Goal: Task Accomplishment & Management: Complete application form

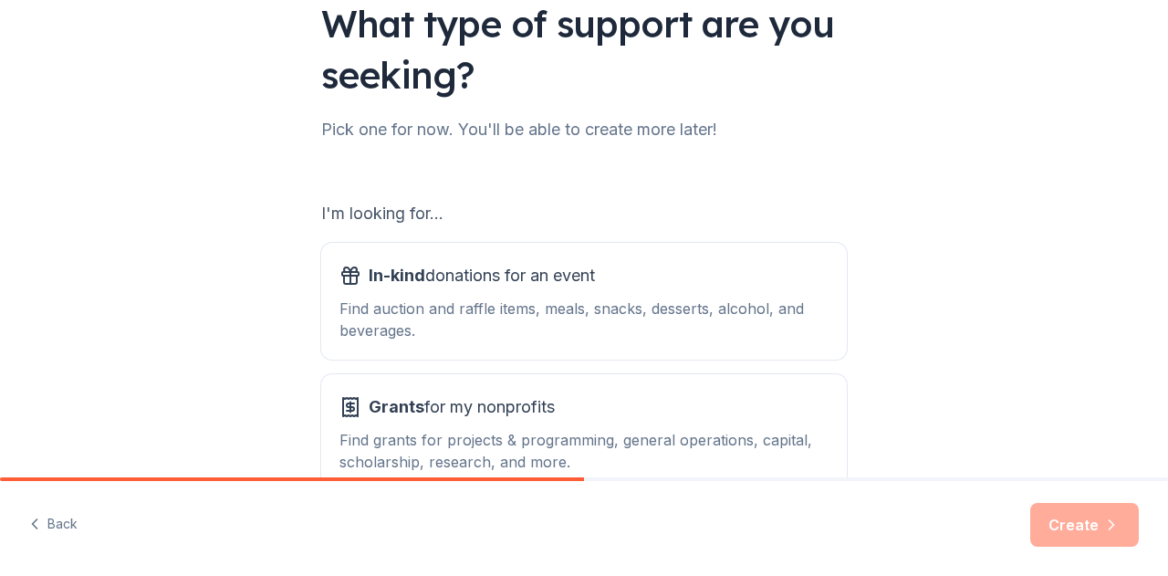
scroll to position [183, 0]
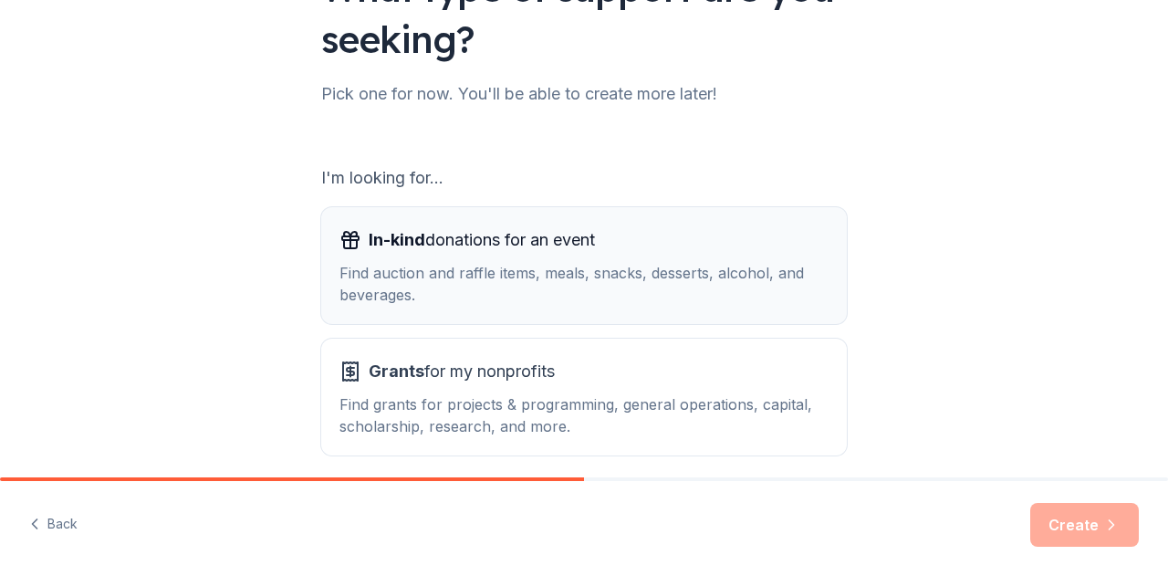
click at [525, 246] on span "In-kind donations for an event" at bounding box center [482, 239] width 226 height 29
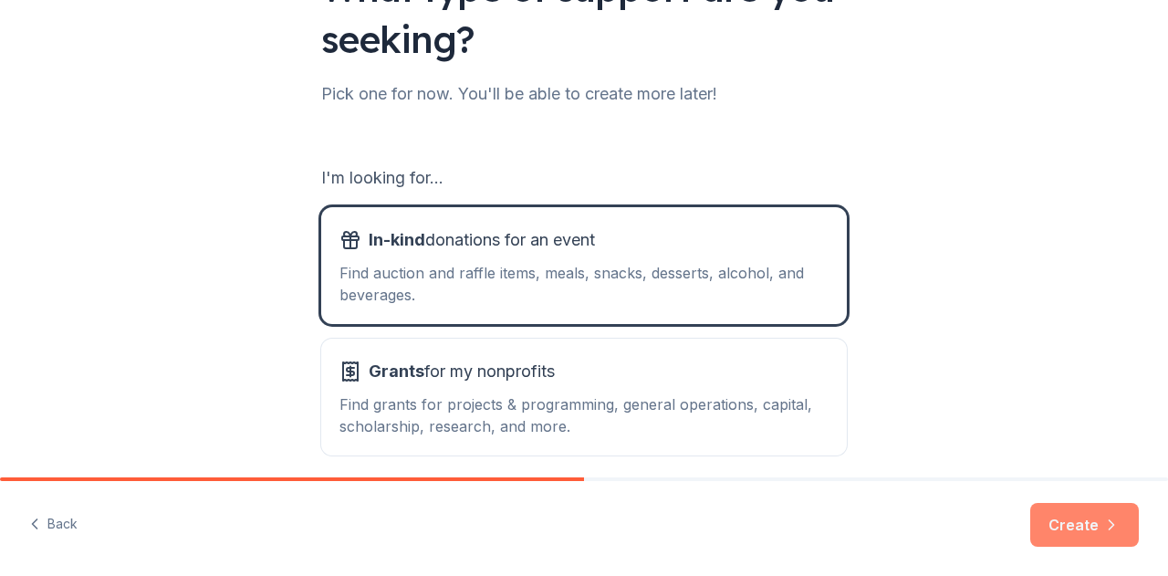
click at [1073, 526] on button "Create" at bounding box center [1084, 525] width 109 height 44
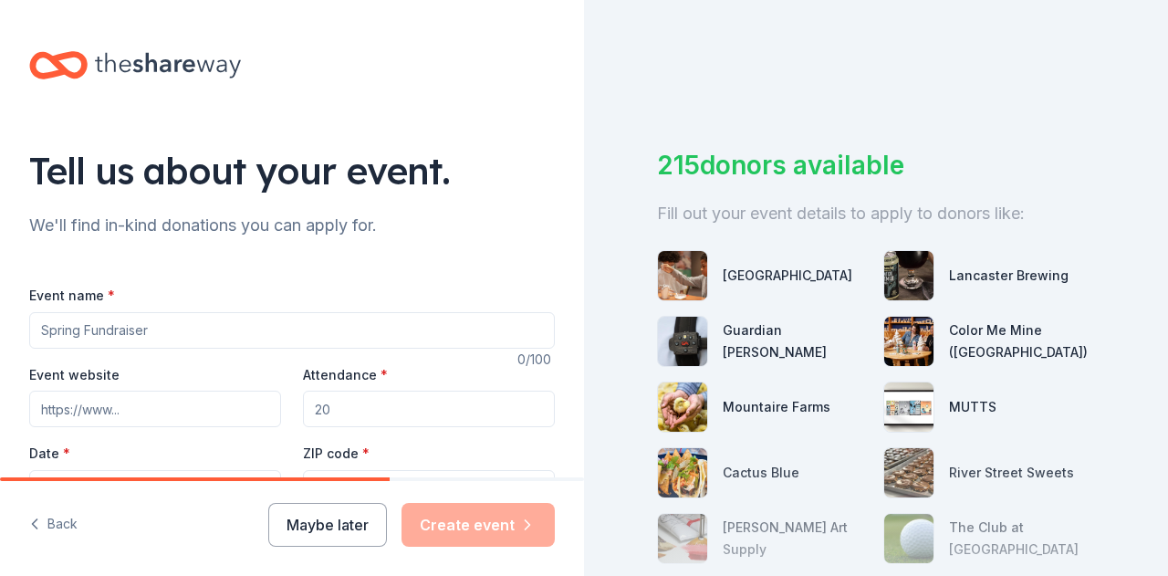
click at [246, 317] on input "Event name *" at bounding box center [292, 330] width 526 height 37
type input "Designer Bag Bingo & Chinese Auction"
paste input "https://sites.google.com/site/holytrinitynorthampton1/home?authuser=0"
type input "https://sites.google.com/site/holytrinitynorthampton1/home?authuser=0"
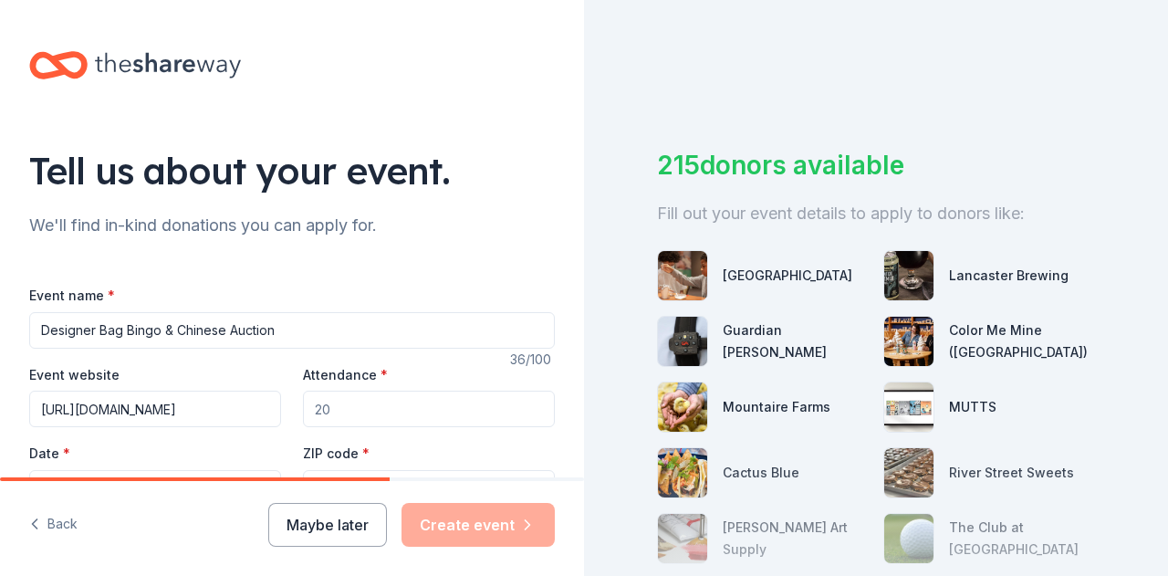
scroll to position [0, 0]
drag, startPoint x: 354, startPoint y: 407, endPoint x: 265, endPoint y: 415, distance: 89.8
click at [267, 413] on div "Event website https://sites.google.com/site/holytrinitynorthampton1/home?authus…" at bounding box center [292, 434] width 526 height 143
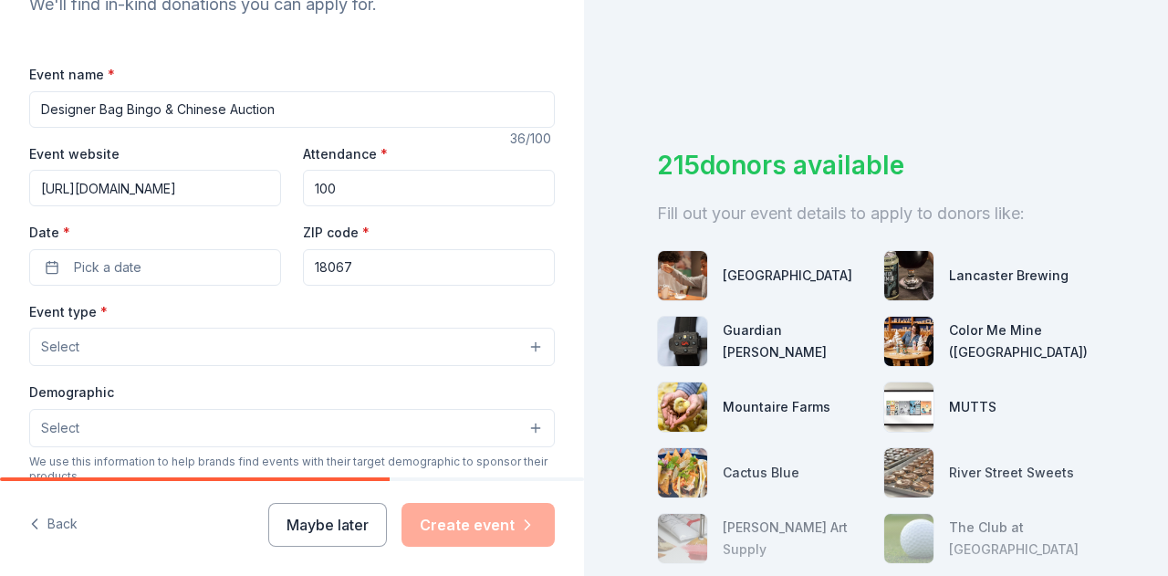
scroll to position [274, 0]
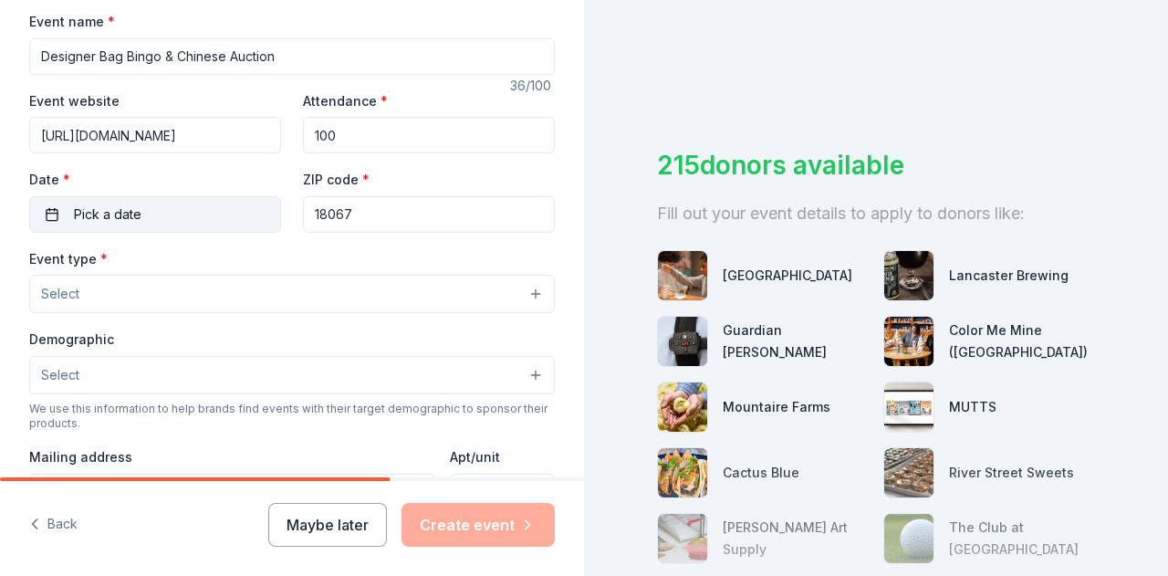
type input "100"
click at [85, 211] on span "Pick a date" at bounding box center [108, 215] width 68 height 22
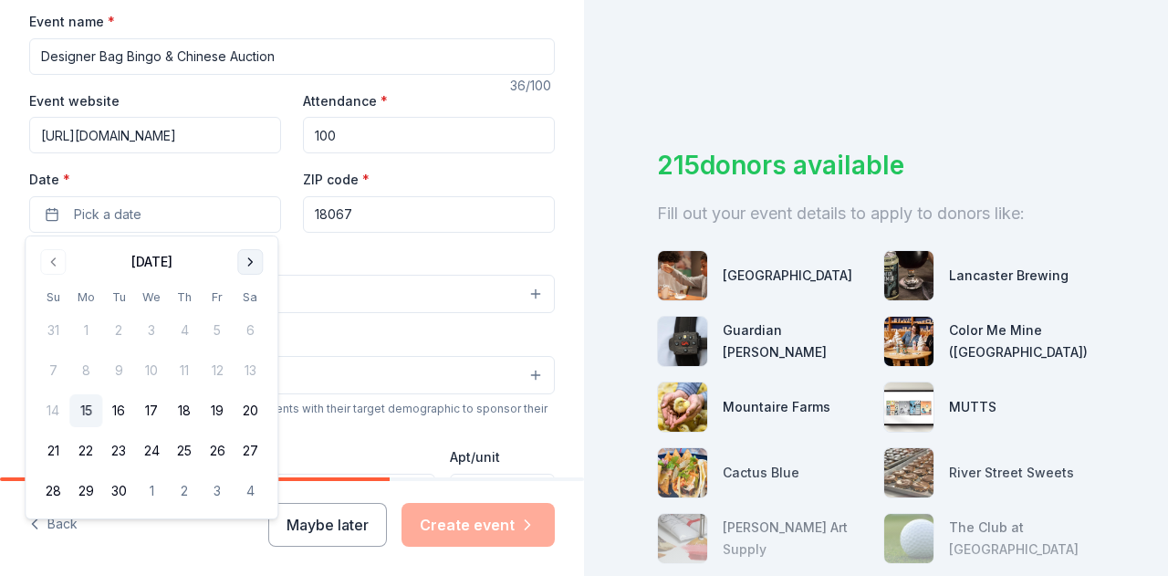
click at [237, 256] on button "Go to next month" at bounding box center [250, 262] width 26 height 26
click at [245, 262] on button "Go to next month" at bounding box center [250, 262] width 26 height 26
click at [246, 415] on button "15" at bounding box center [250, 410] width 33 height 33
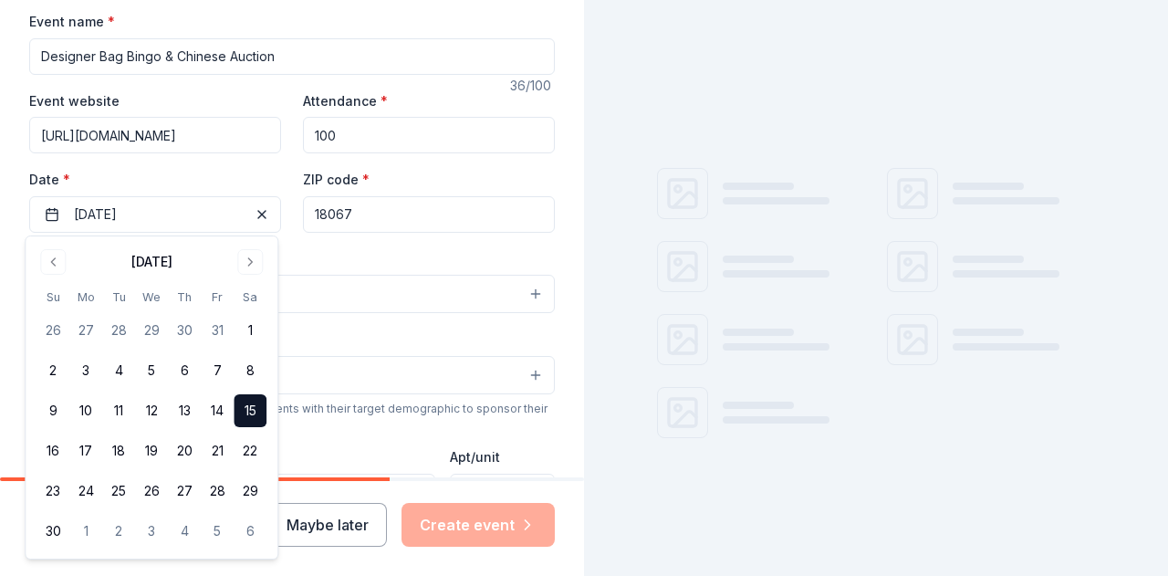
click at [372, 258] on div "Event type * Select" at bounding box center [292, 280] width 526 height 67
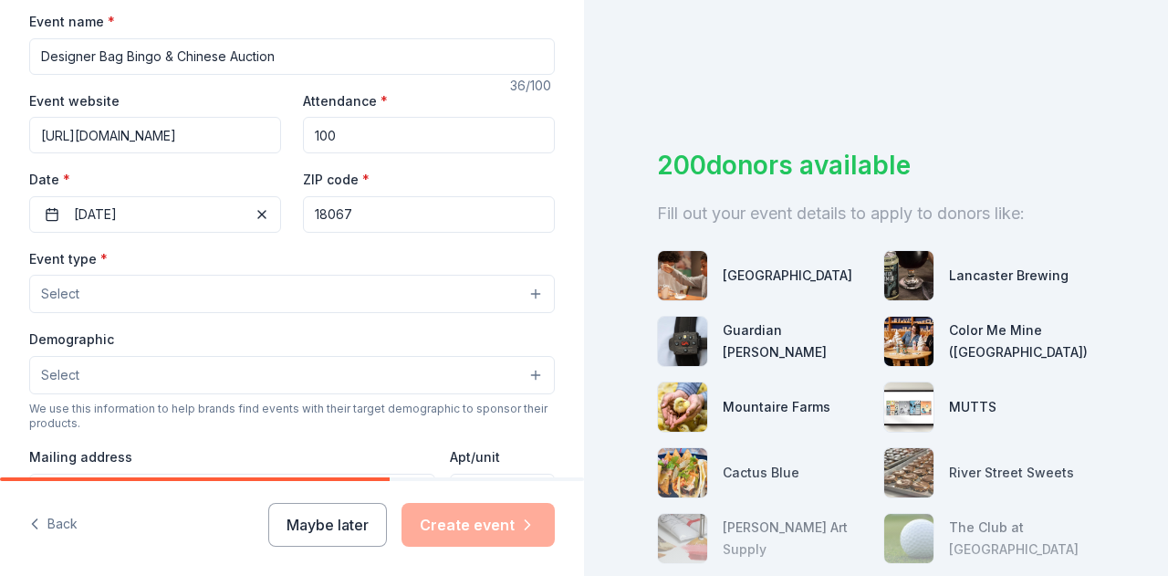
click at [318, 295] on button "Select" at bounding box center [292, 294] width 526 height 38
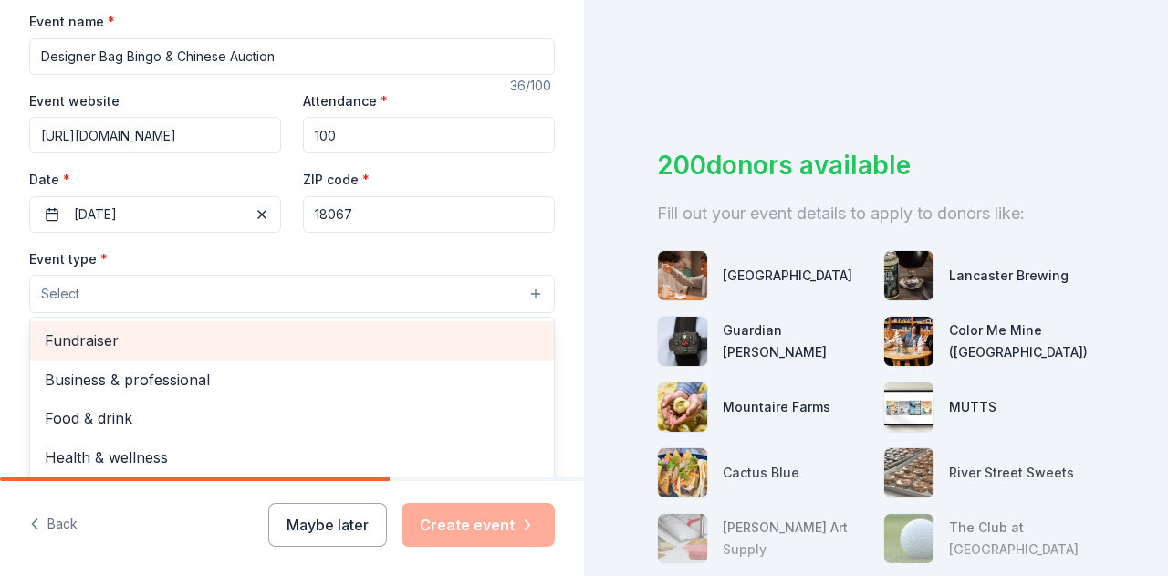
click at [228, 337] on span "Fundraiser" at bounding box center [292, 341] width 495 height 24
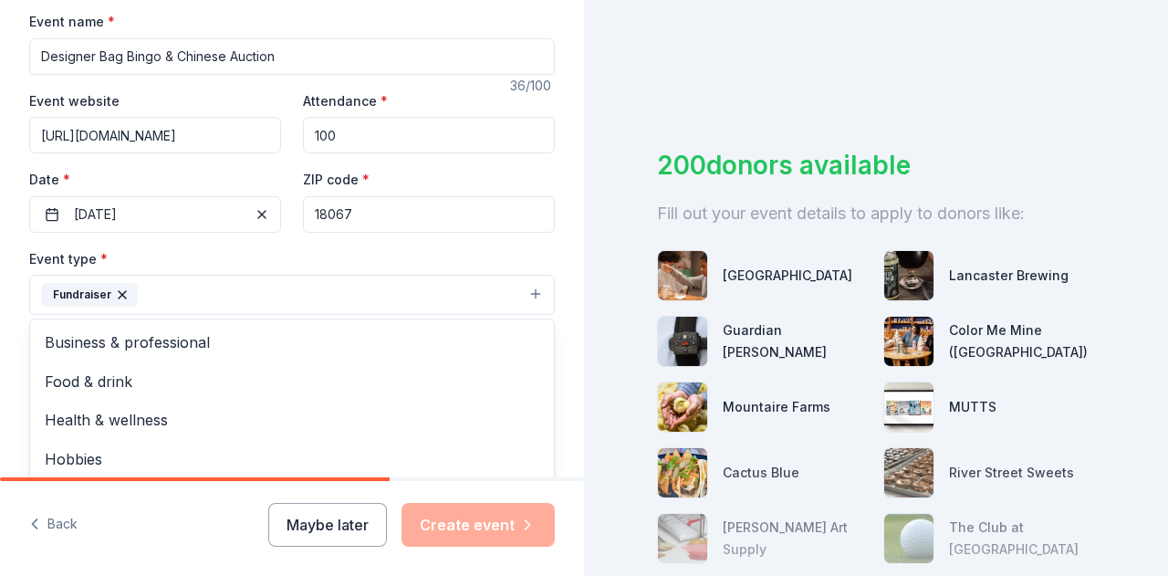
click at [257, 253] on div "Event type * Fundraiser Business & professional Food & drink Health & wellness …" at bounding box center [292, 281] width 526 height 68
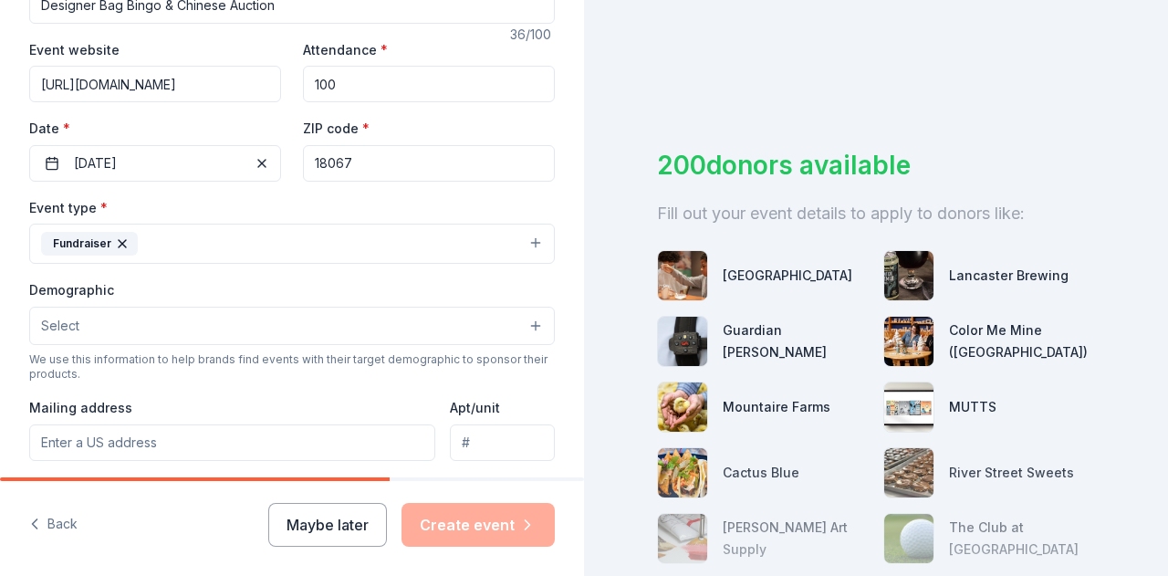
scroll to position [365, 0]
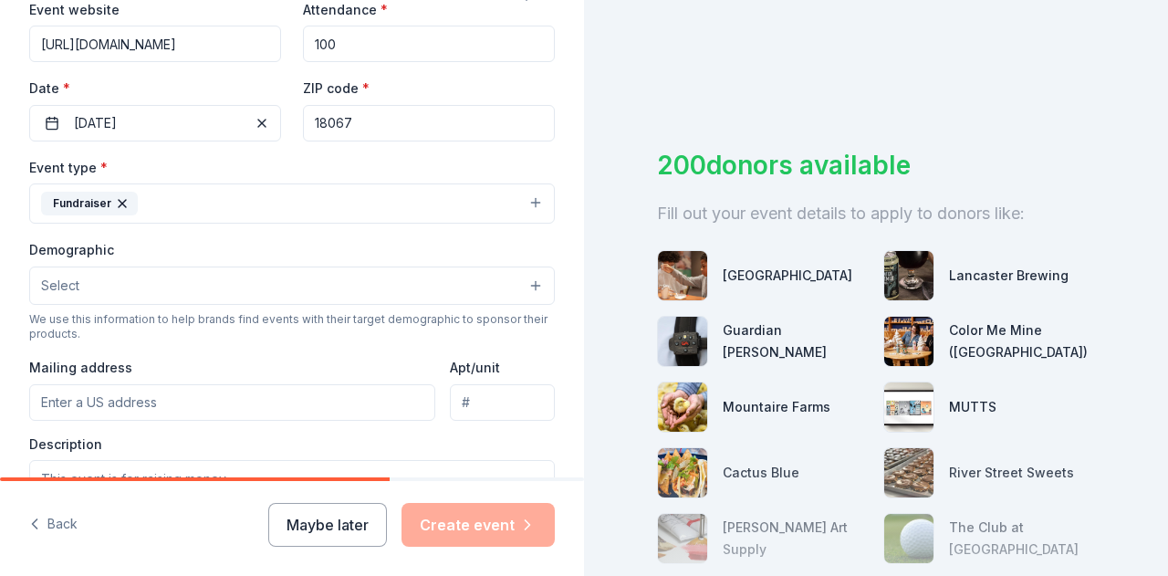
click at [348, 277] on button "Select" at bounding box center [292, 286] width 526 height 38
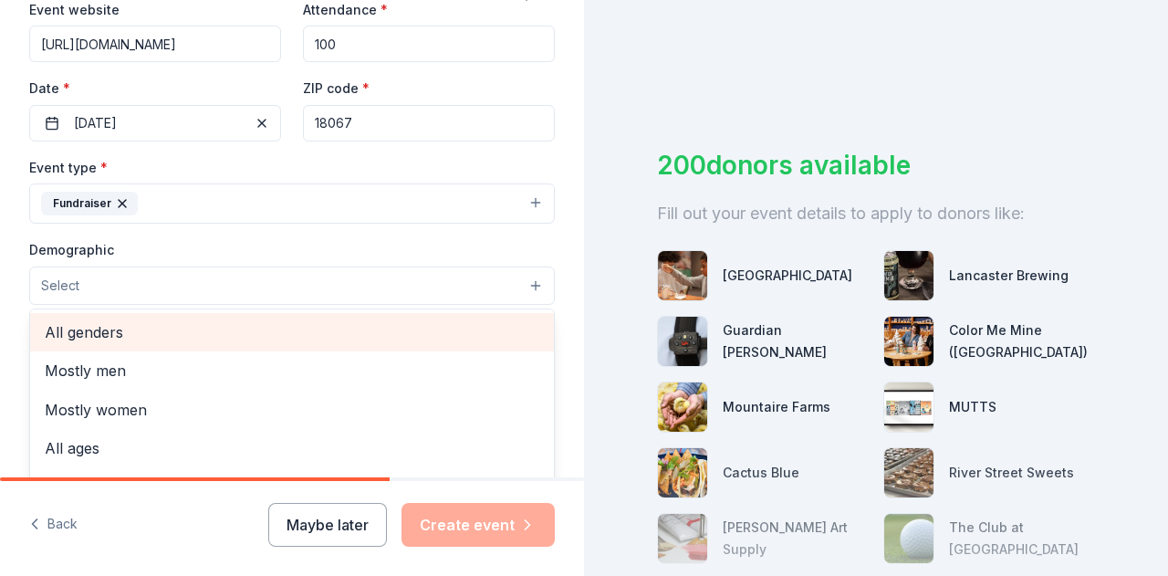
click at [235, 328] on span "All genders" at bounding box center [292, 332] width 495 height 24
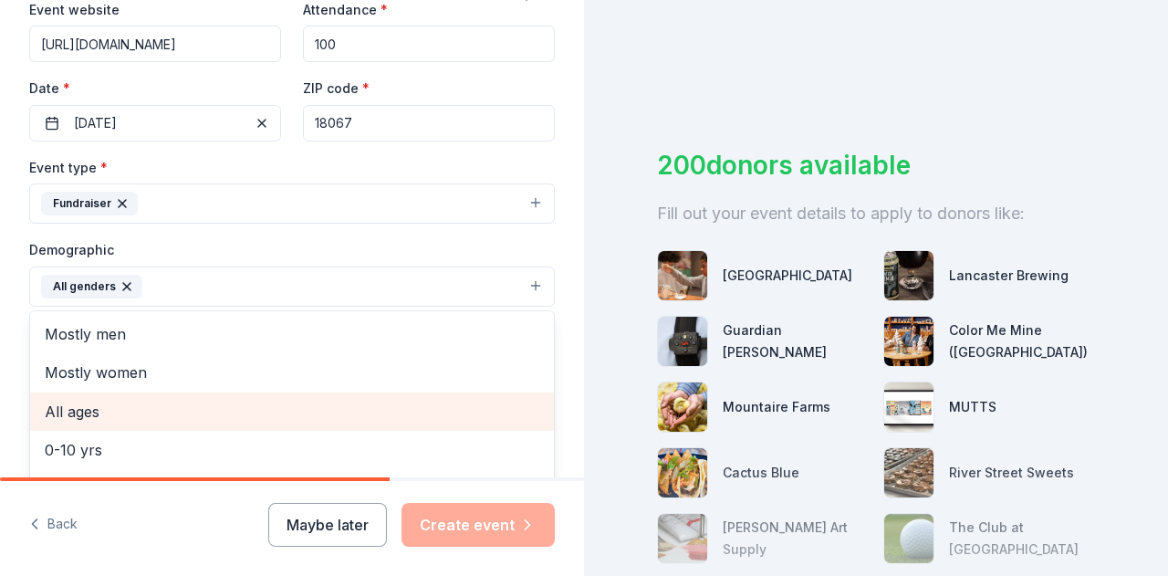
click at [186, 410] on span "All ages" at bounding box center [292, 412] width 495 height 24
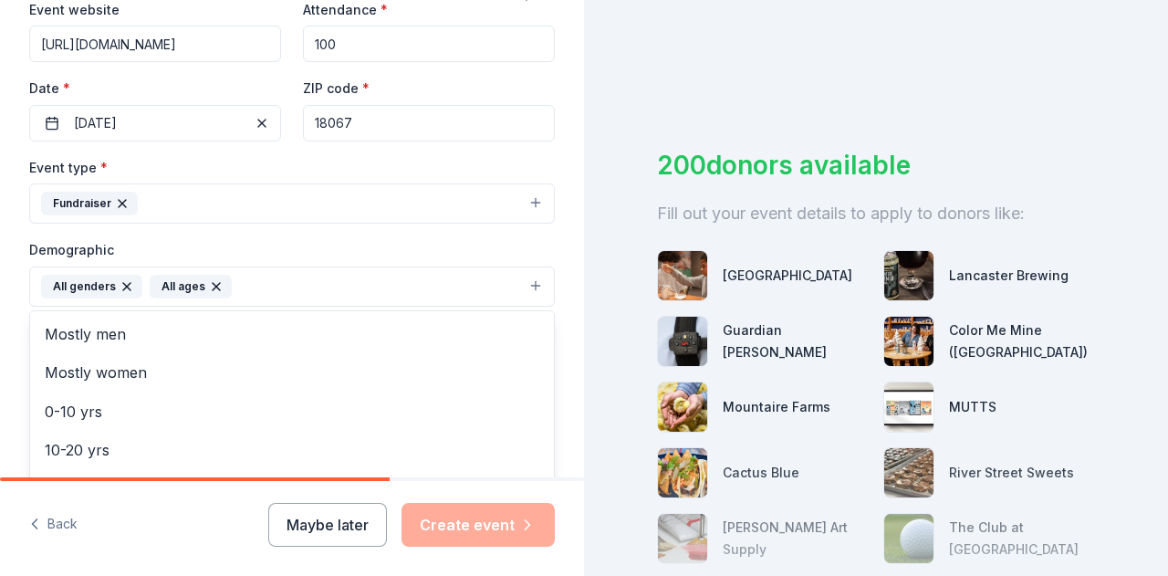
click at [213, 283] on icon "button" at bounding box center [216, 286] width 7 height 7
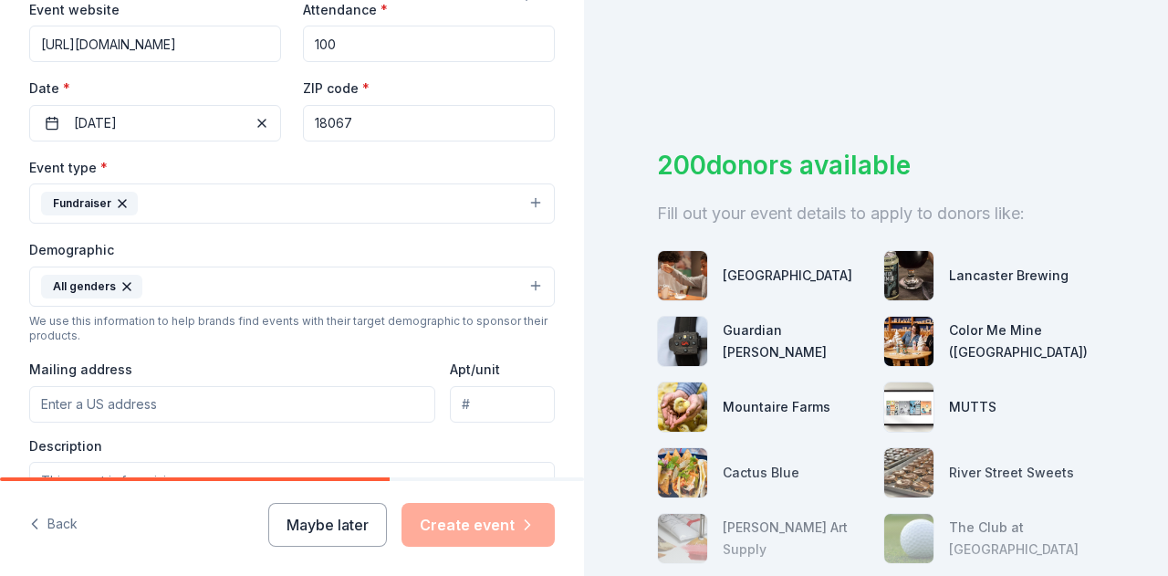
click at [226, 272] on button "All genders" at bounding box center [292, 287] width 526 height 40
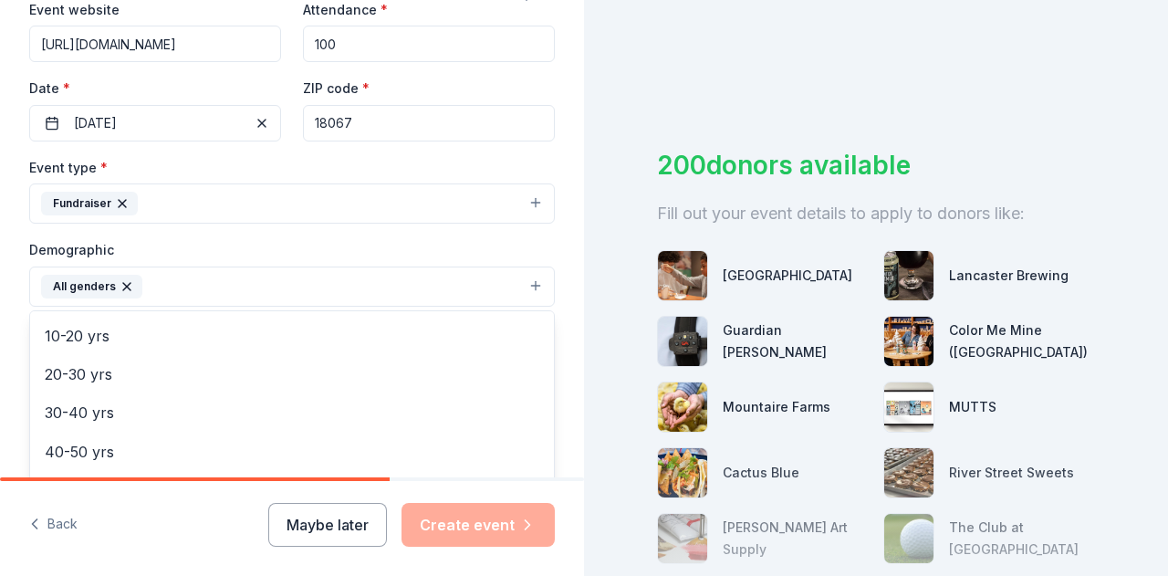
scroll to position [183, 0]
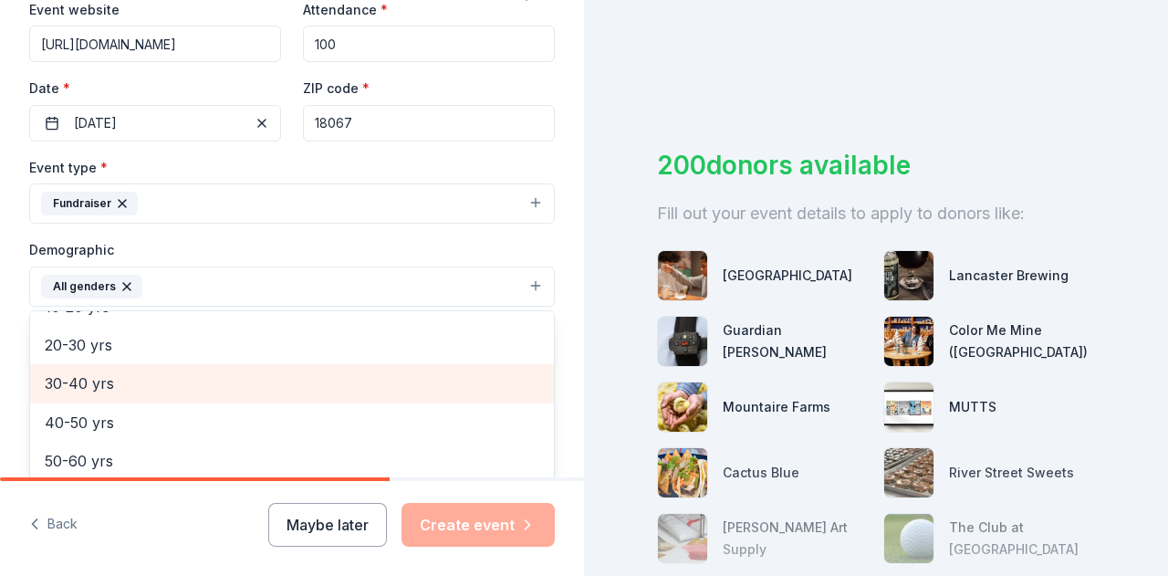
click at [206, 375] on span "30-40 yrs" at bounding box center [292, 383] width 495 height 24
click at [181, 385] on span "40-50 yrs" at bounding box center [292, 383] width 495 height 24
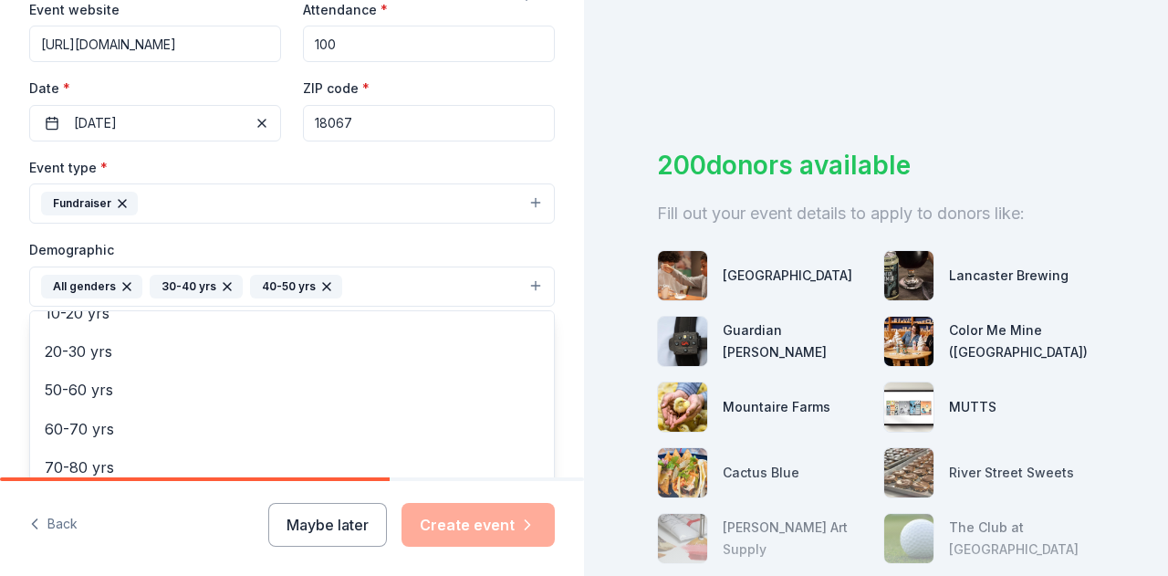
click at [445, 233] on div "Event type * Fundraiser Demographic All genders 30-40 yrs 40-50 yrs Mostly men …" at bounding box center [292, 350] width 526 height 388
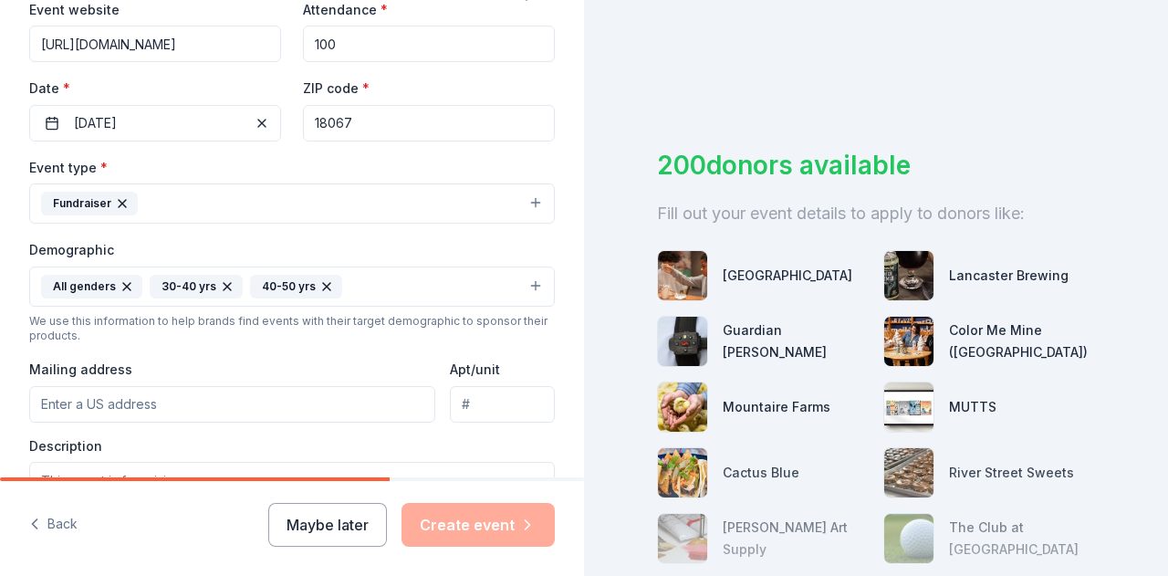
click at [209, 400] on input "Mailing address" at bounding box center [232, 404] width 406 height 37
type input "1235 Main Street, Northampton, PA, 18067"
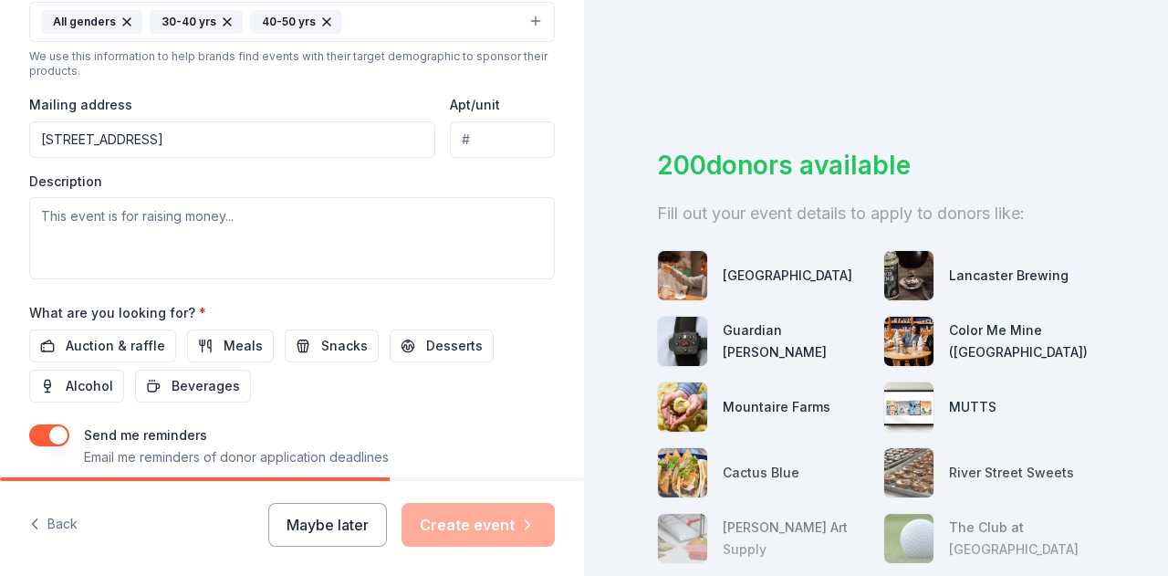
scroll to position [638, 0]
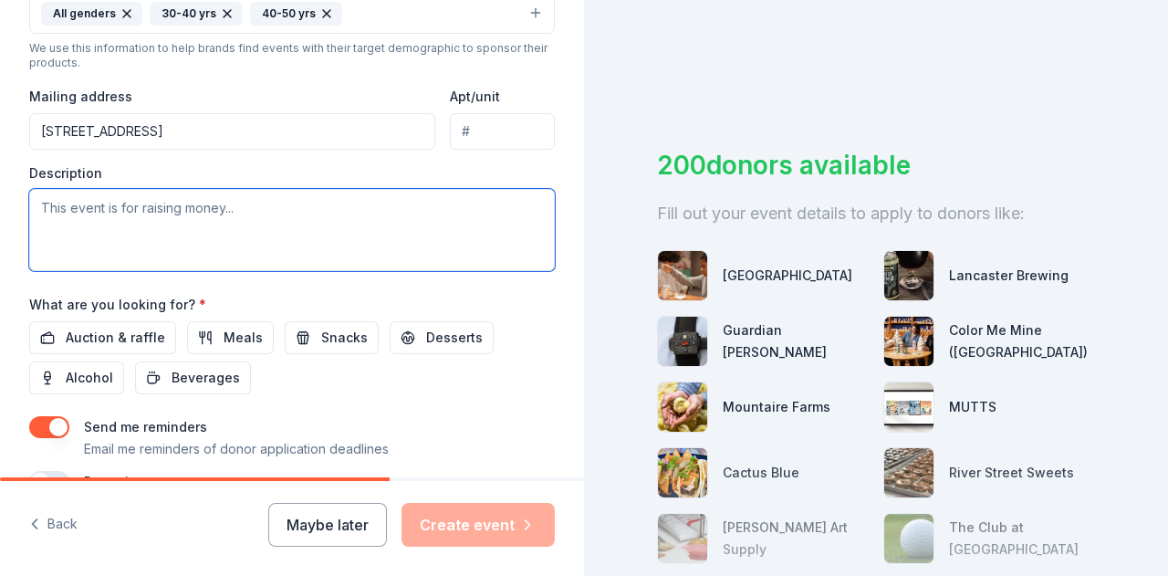
click at [214, 215] on textarea at bounding box center [292, 230] width 526 height 82
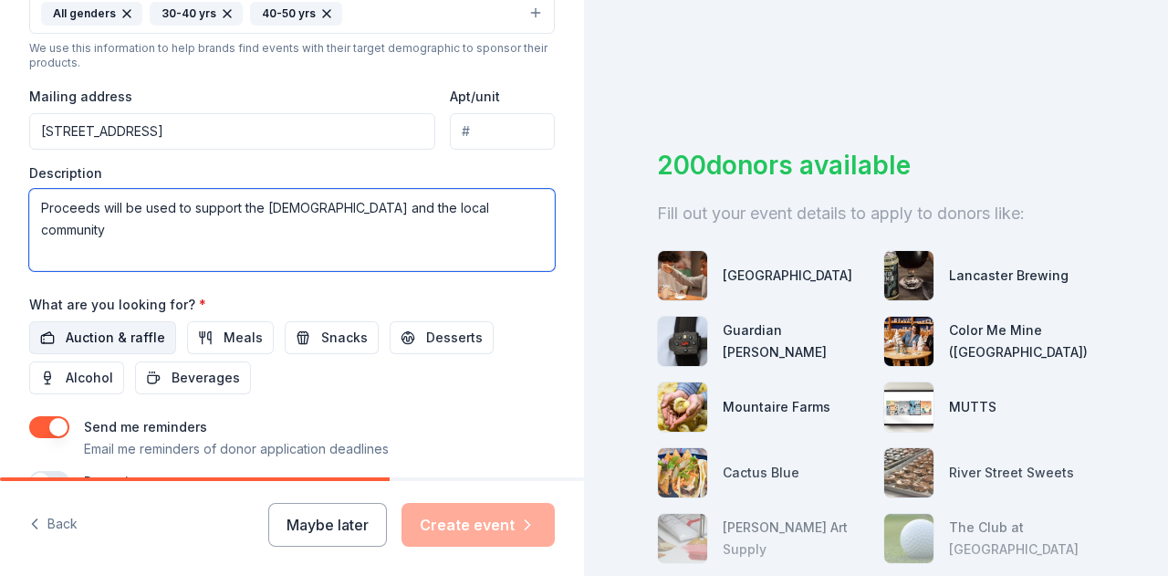
type textarea "Proceeds will be used to support the church and the local community"
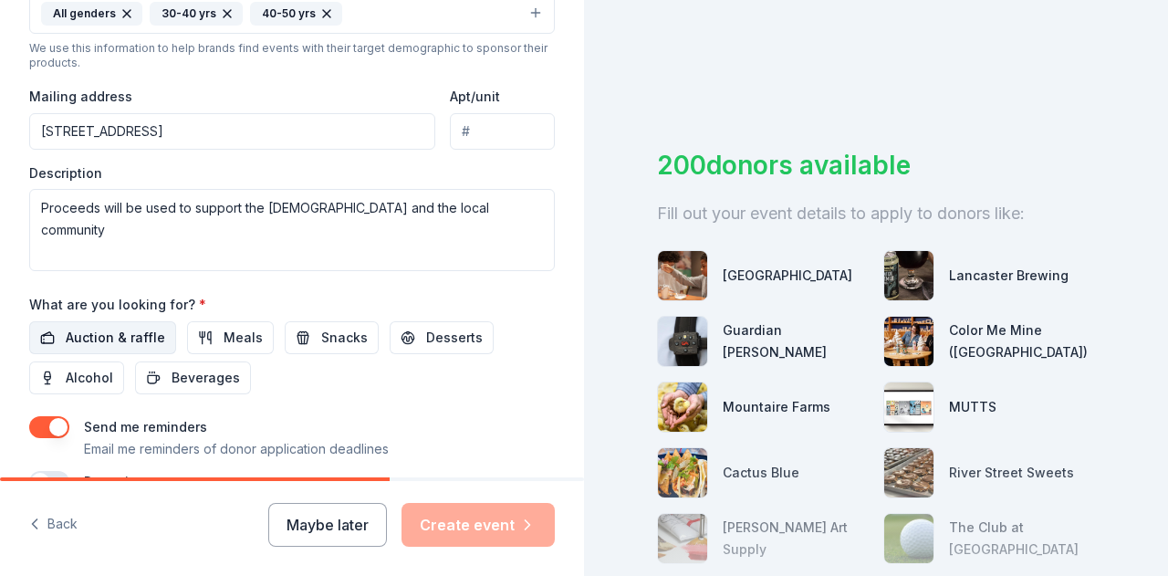
click at [134, 329] on span "Auction & raffle" at bounding box center [115, 338] width 99 height 22
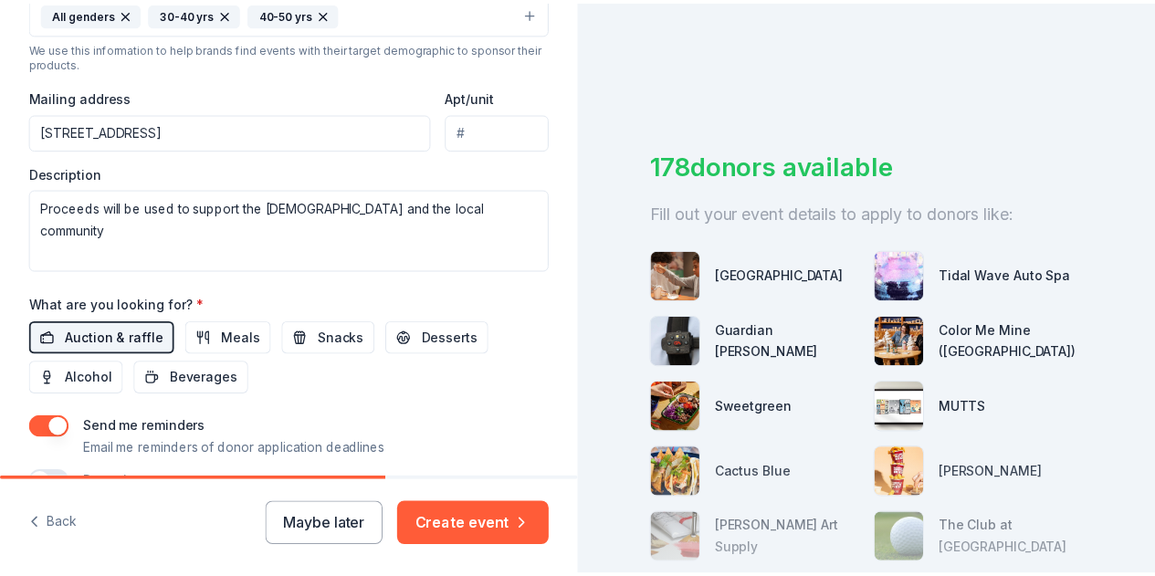
scroll to position [736, 0]
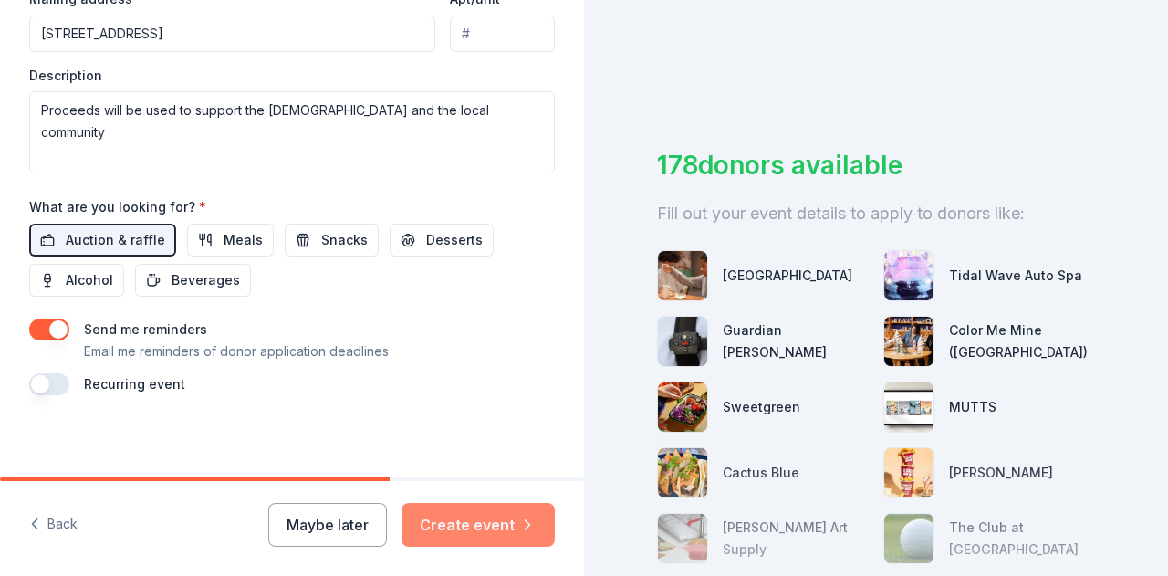
click at [467, 512] on button "Create event" at bounding box center [478, 525] width 153 height 44
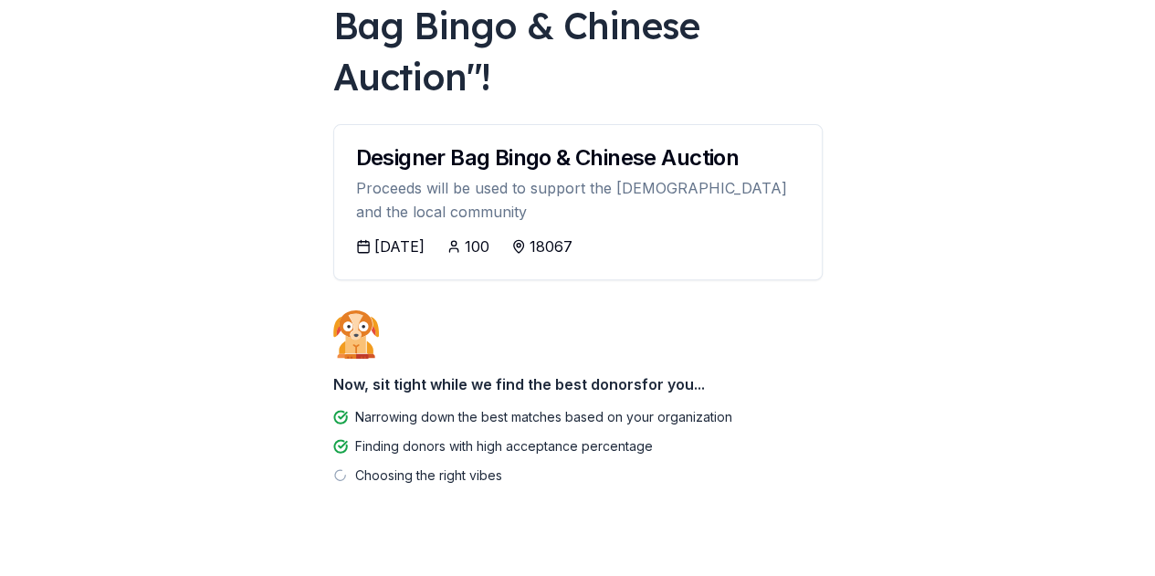
scroll to position [197, 0]
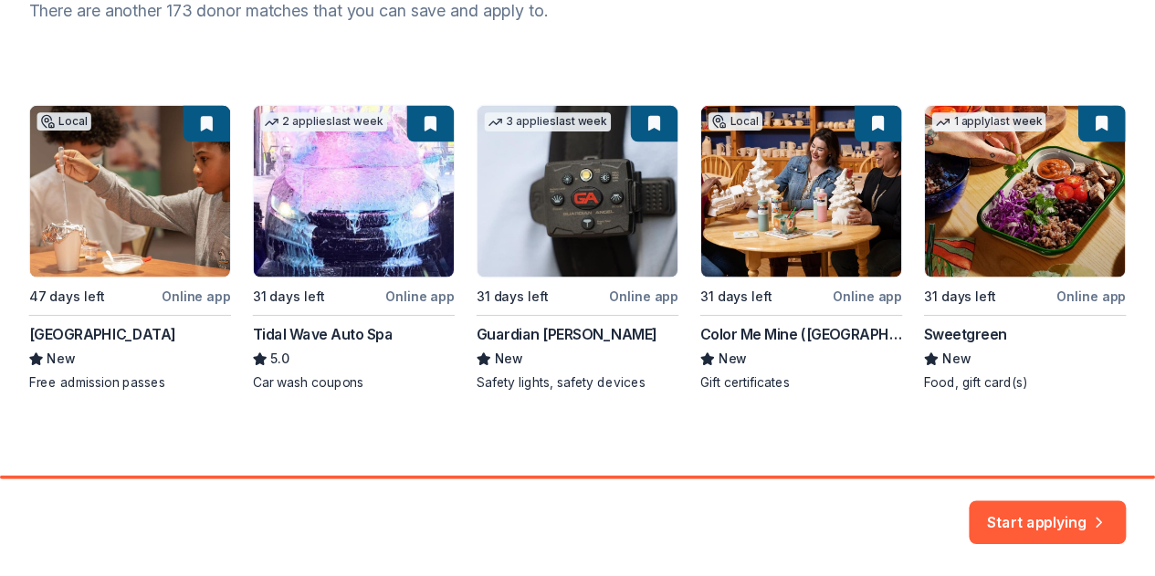
scroll to position [271, 0]
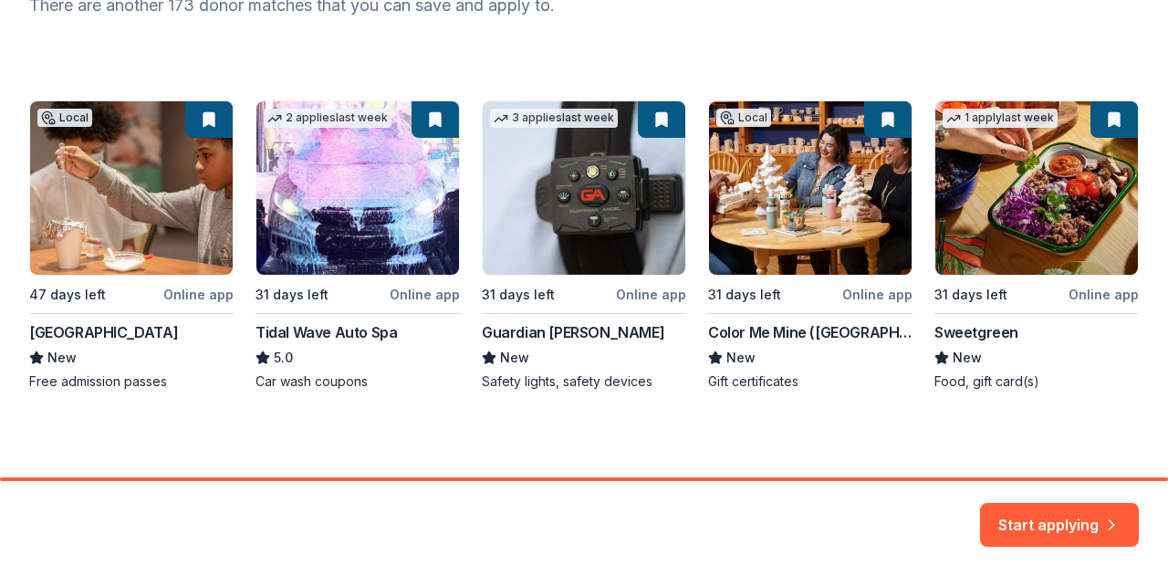
click at [162, 327] on div "Local 47 days left Online app Da Vinci Science Center New Free admission passes…" at bounding box center [584, 245] width 1110 height 290
click at [1054, 516] on button "Start applying" at bounding box center [1059, 524] width 159 height 44
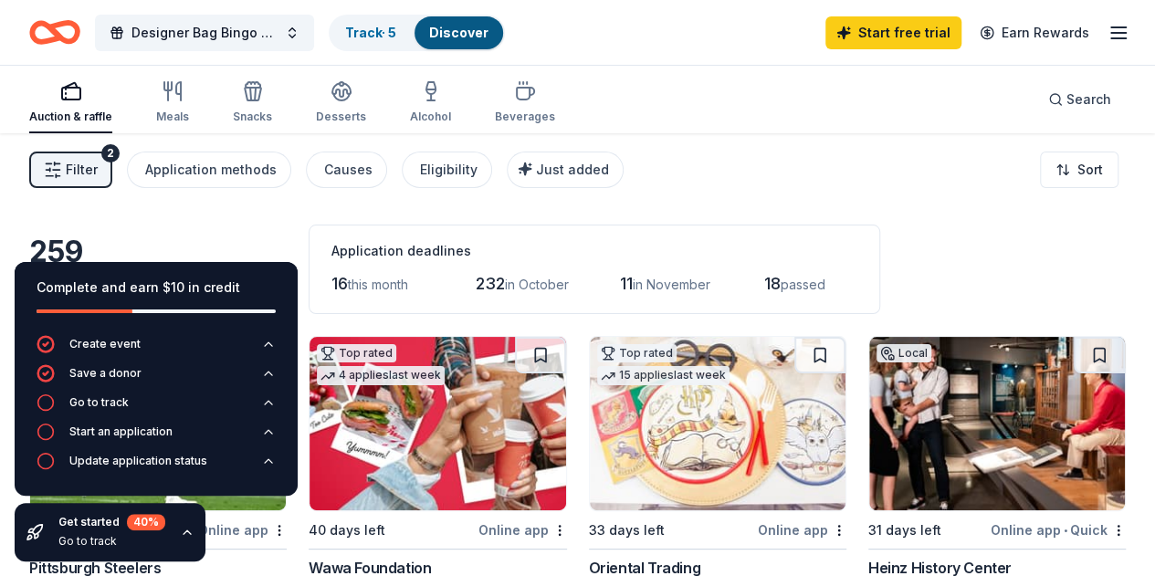
click at [863, 183] on div "Filter 2 Application methods Causes Eligibility Just added Sort" at bounding box center [577, 169] width 1155 height 73
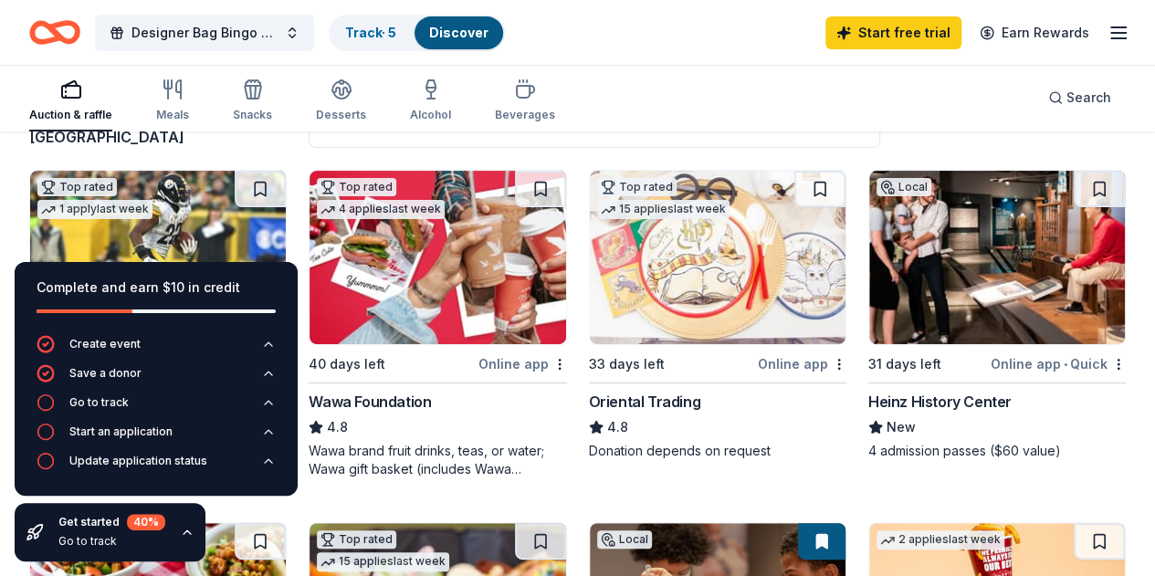
scroll to position [183, 0]
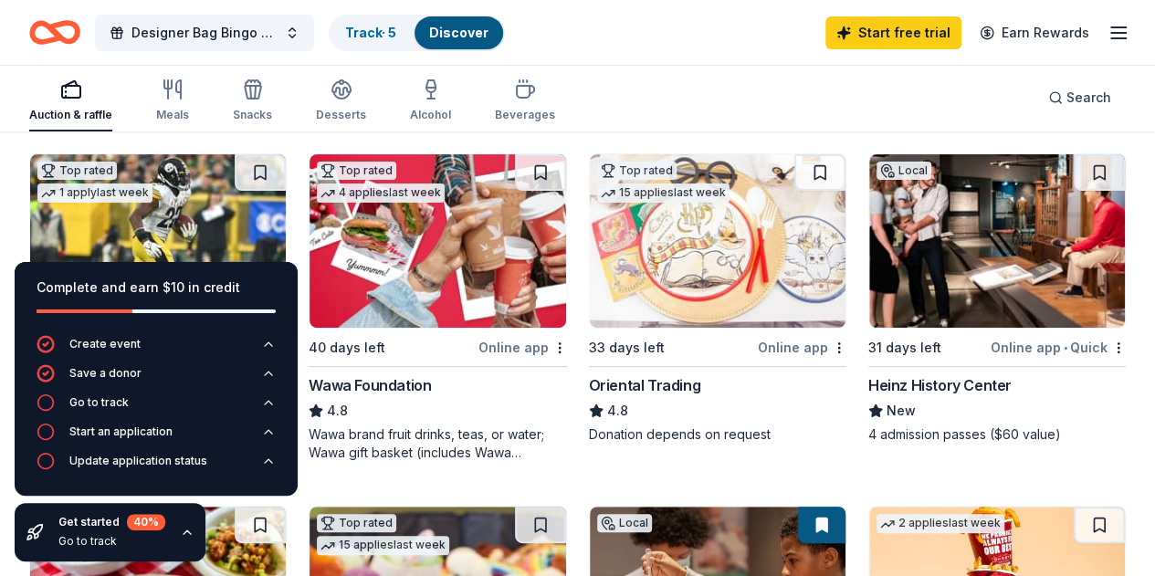
click at [186, 535] on icon "button" at bounding box center [187, 532] width 15 height 15
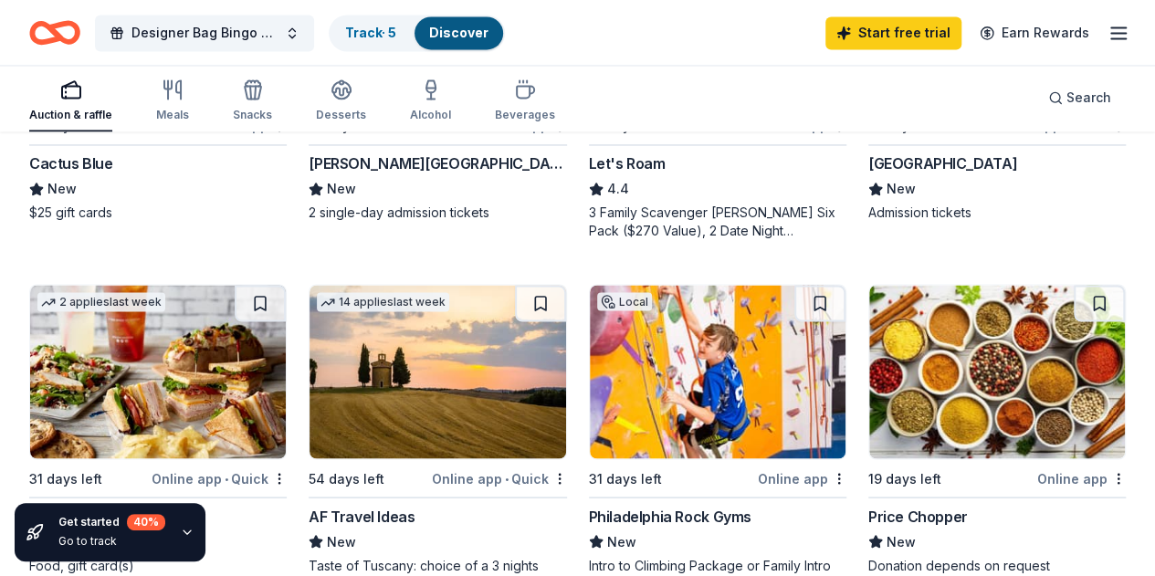
scroll to position [1460, 0]
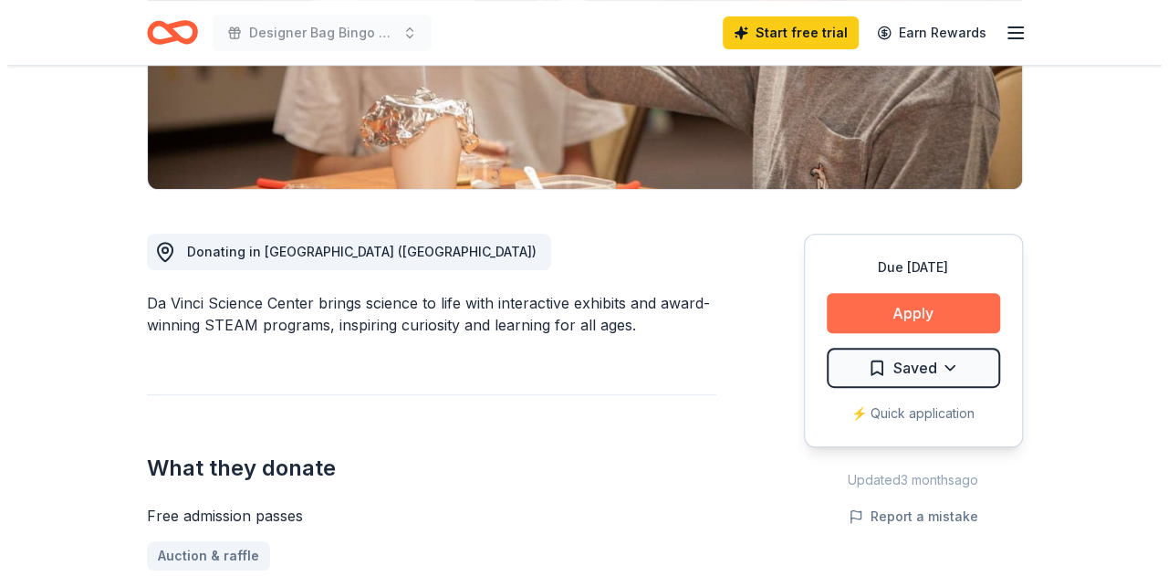
scroll to position [548, 0]
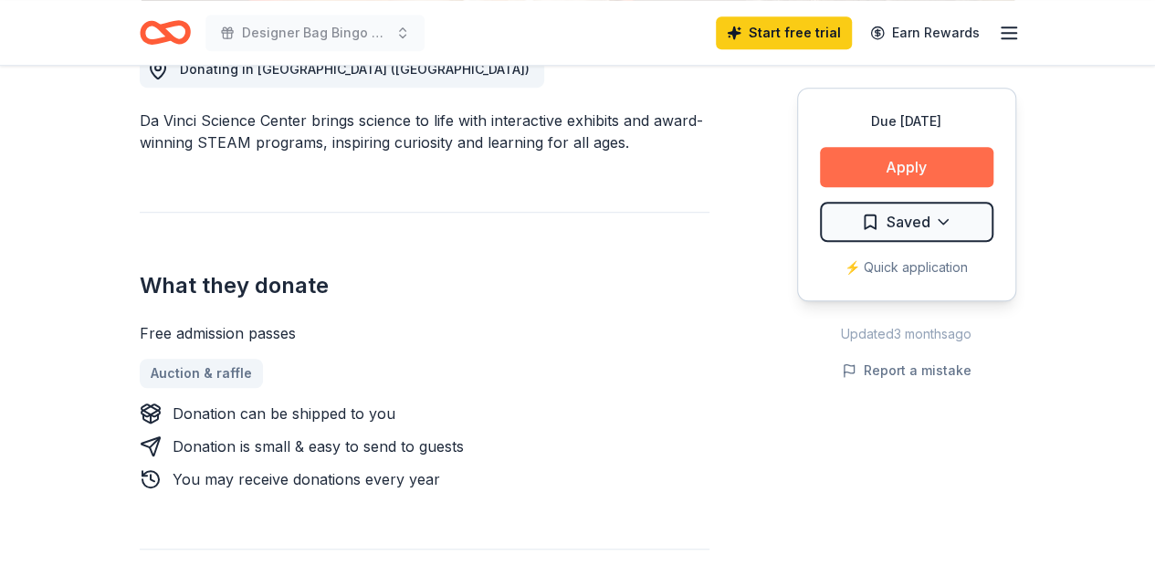
click at [935, 167] on button "Apply" at bounding box center [906, 167] width 173 height 40
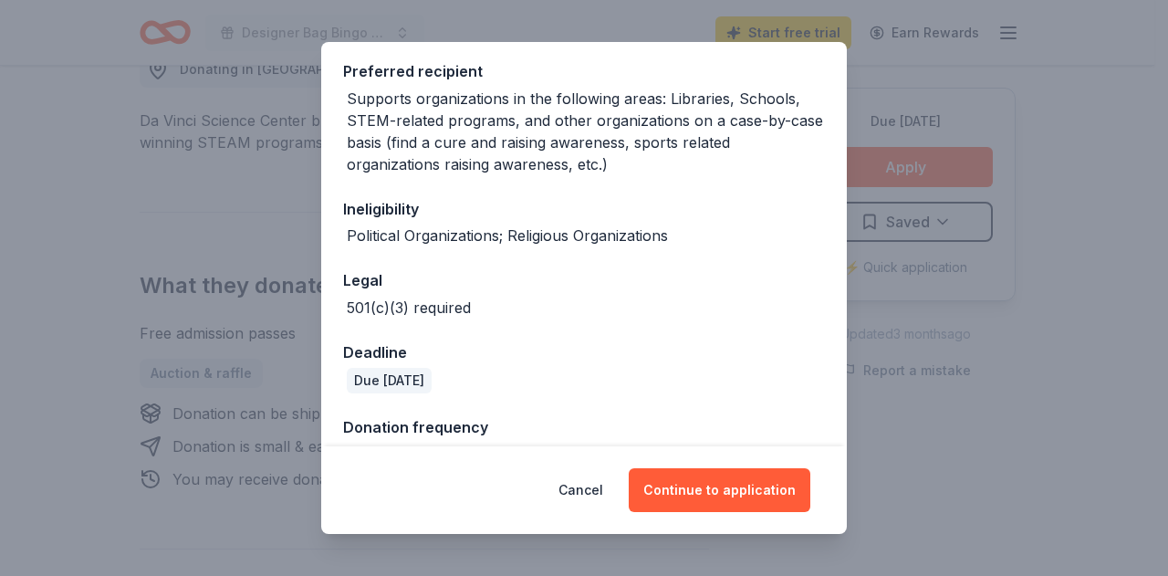
scroll to position [314, 0]
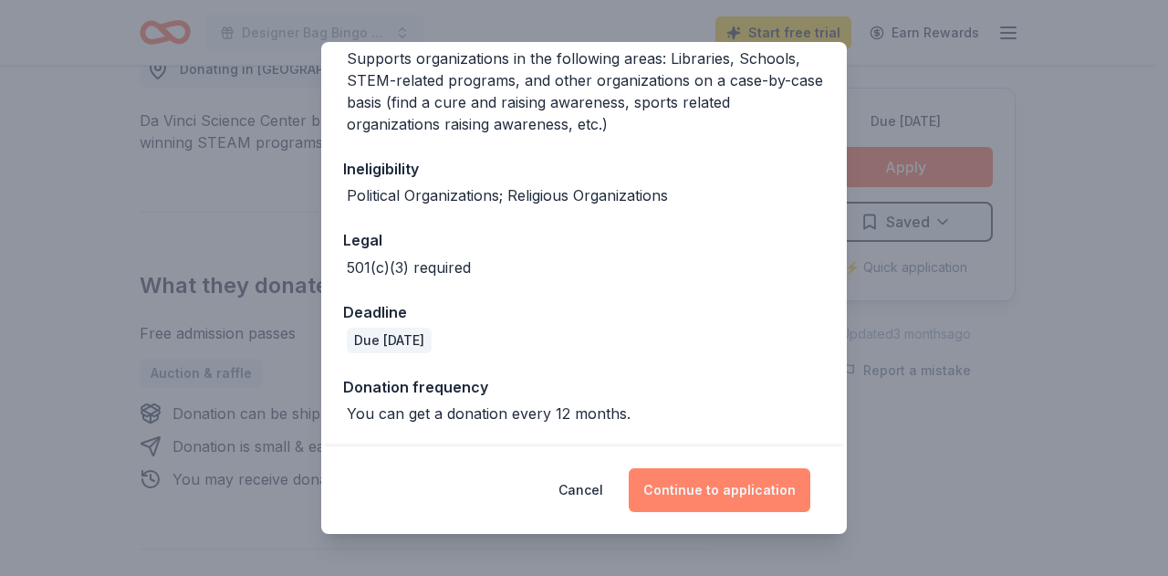
click at [769, 486] on button "Continue to application" at bounding box center [720, 490] width 182 height 44
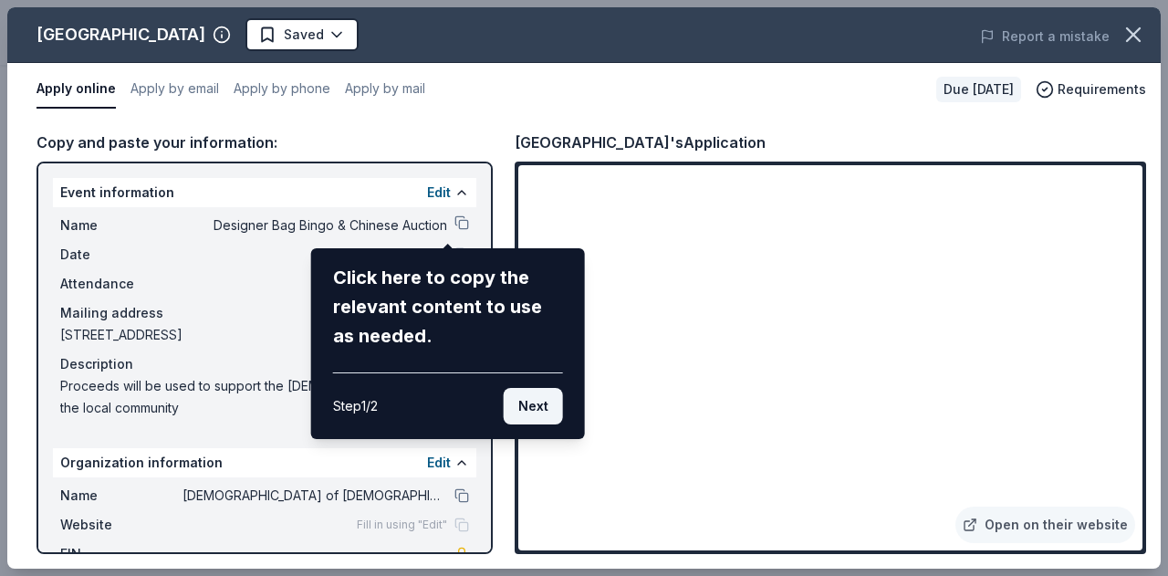
click at [524, 397] on button "Next" at bounding box center [533, 406] width 59 height 37
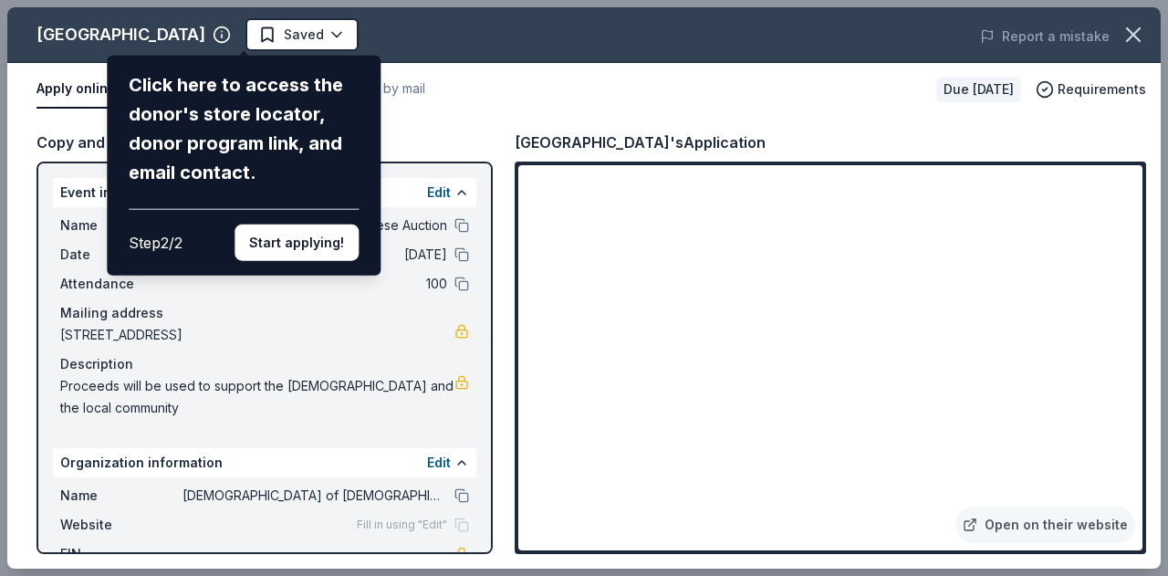
click at [290, 245] on button "Start applying!" at bounding box center [297, 243] width 124 height 37
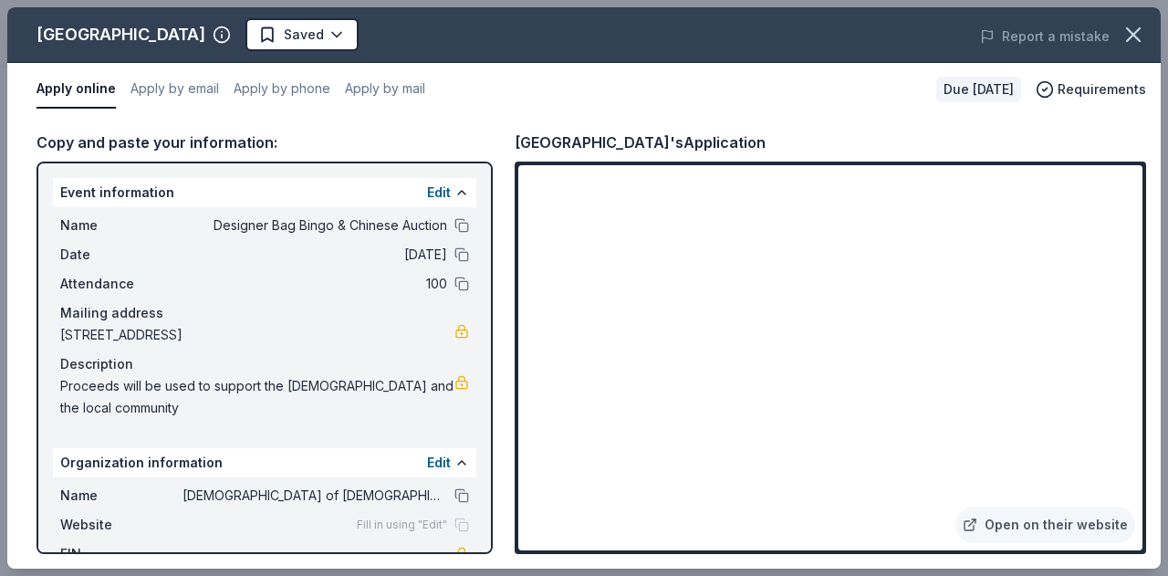
click at [417, 464] on div "Da Vinci Science Center Saved Report a mistake Apply online Apply by email Appl…" at bounding box center [584, 287] width 1154 height 561
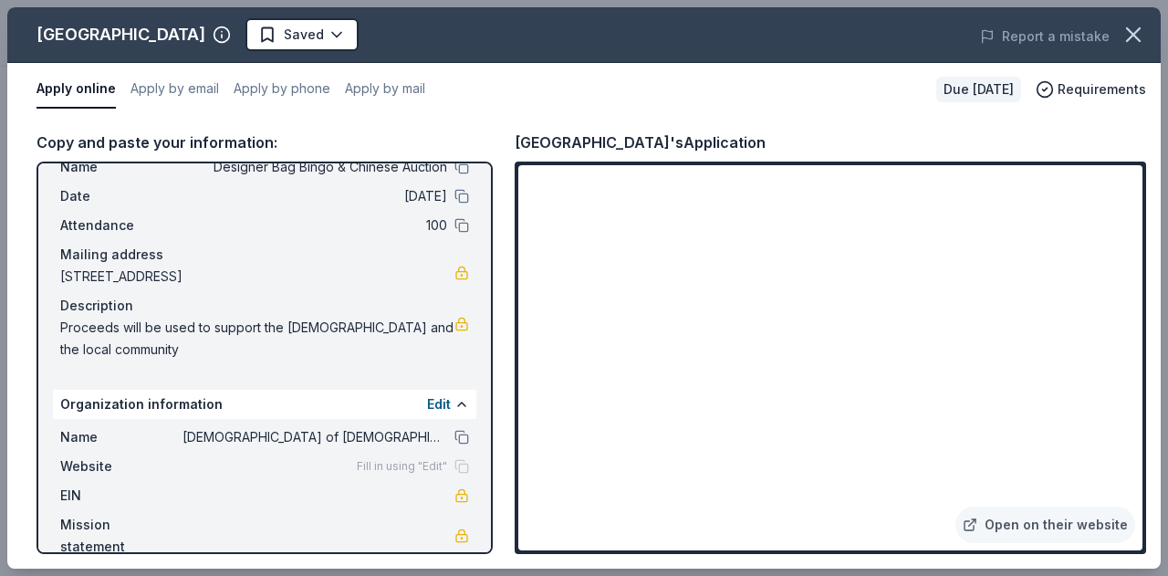
scroll to position [86, 0]
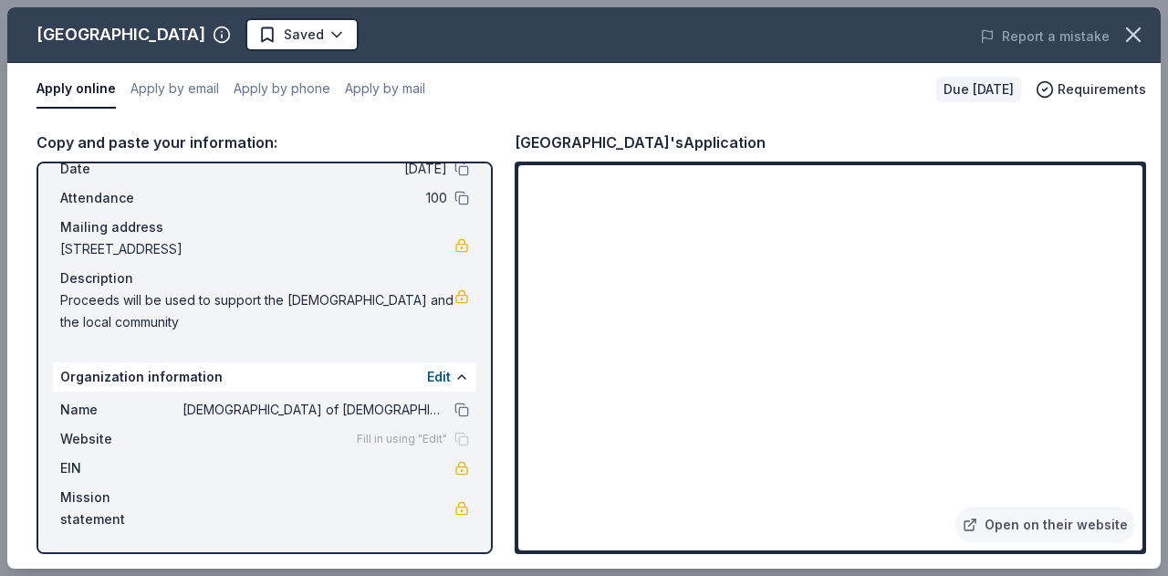
click at [437, 435] on div "Fill in using "Edit"" at bounding box center [413, 439] width 112 height 15
click at [427, 376] on button "Edit" at bounding box center [439, 377] width 24 height 22
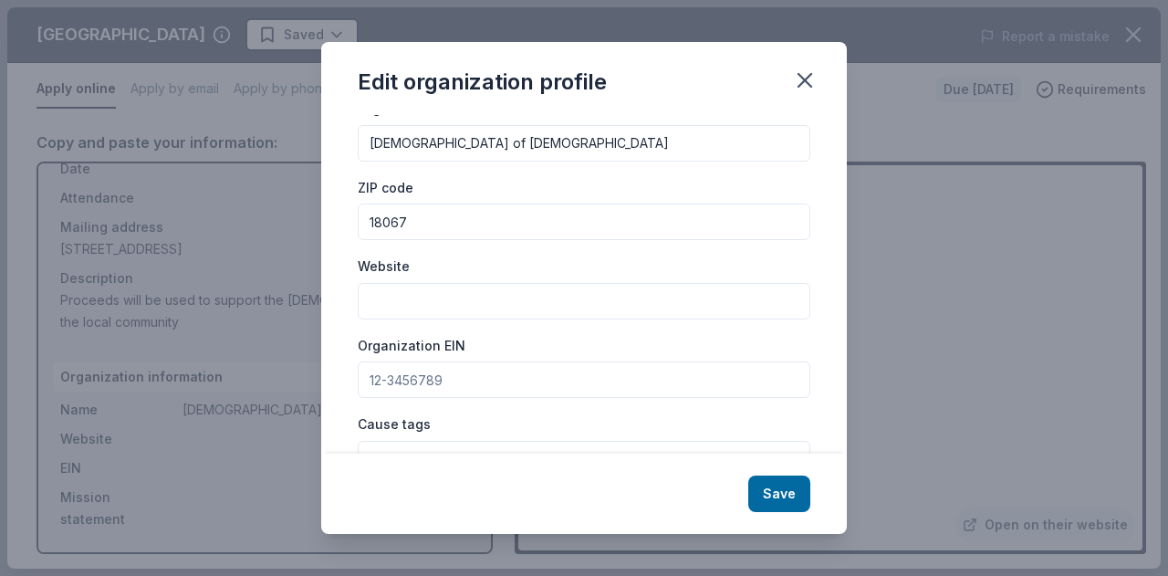
scroll to position [91, 0]
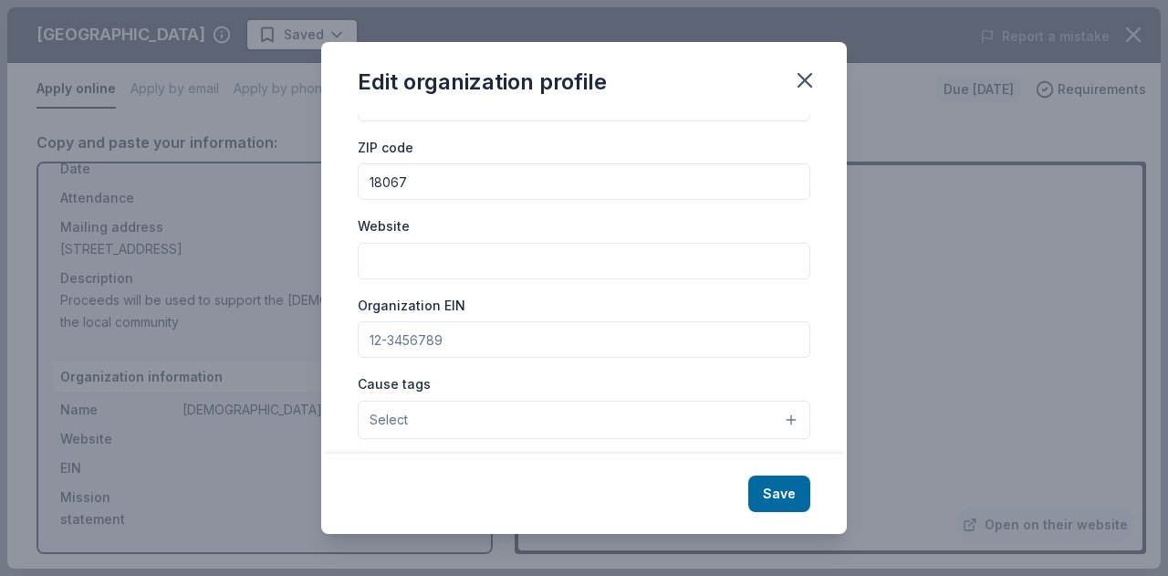
click at [440, 261] on input "Website" at bounding box center [584, 261] width 453 height 37
paste input "https://sites.google.com/site/holytrinitynorthampton1/home?authuser=0"
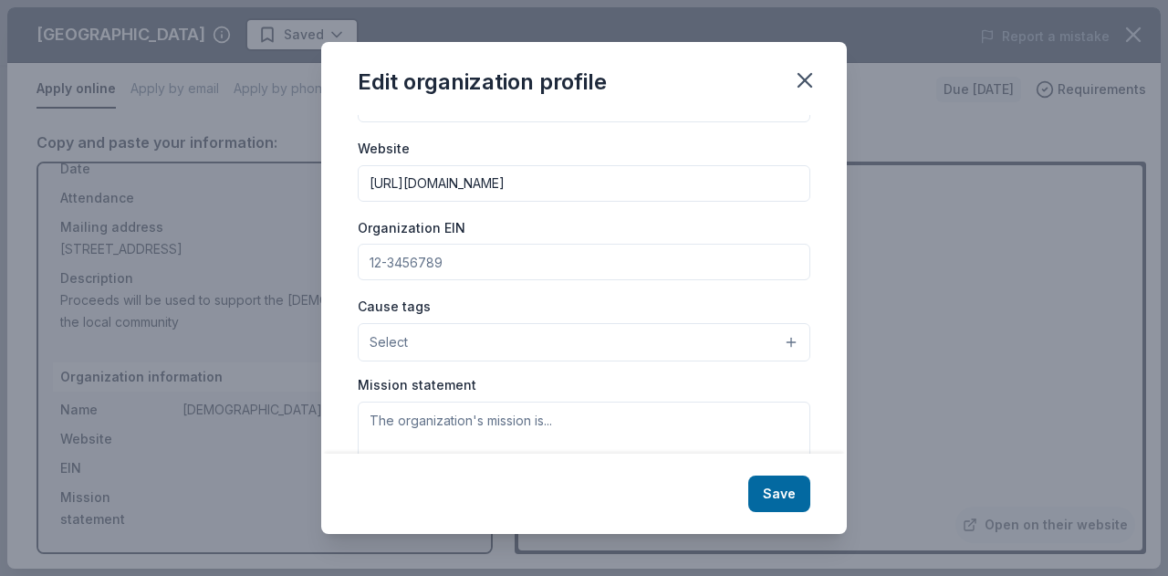
scroll to position [268, 0]
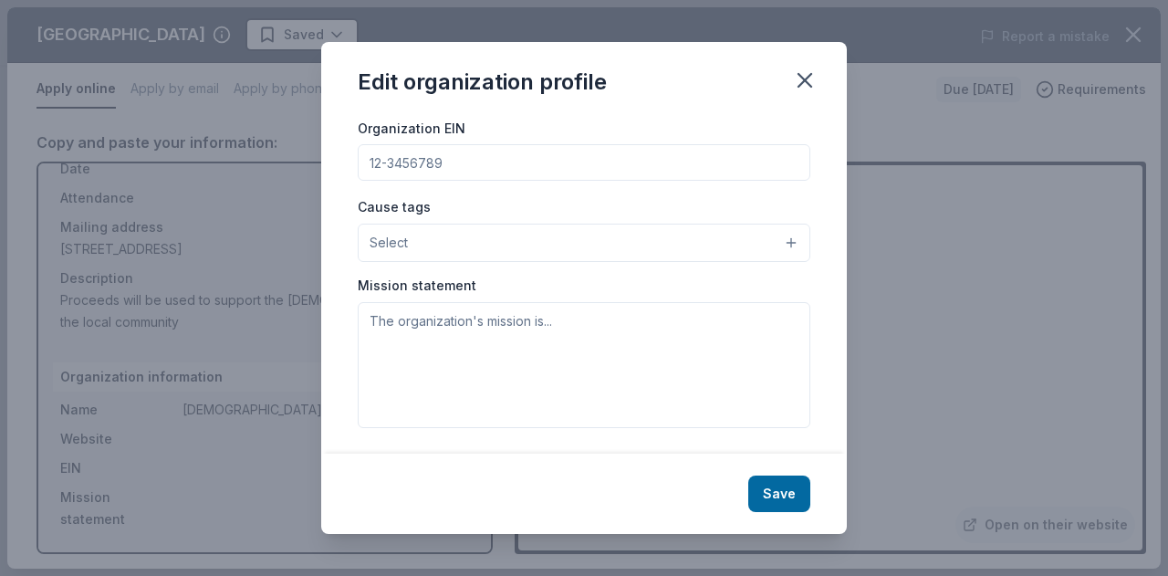
type input "https://sites.google.com/site/holytrinitynorthampton1/home?authuser=0"
click at [765, 498] on button "Save" at bounding box center [779, 494] width 62 height 37
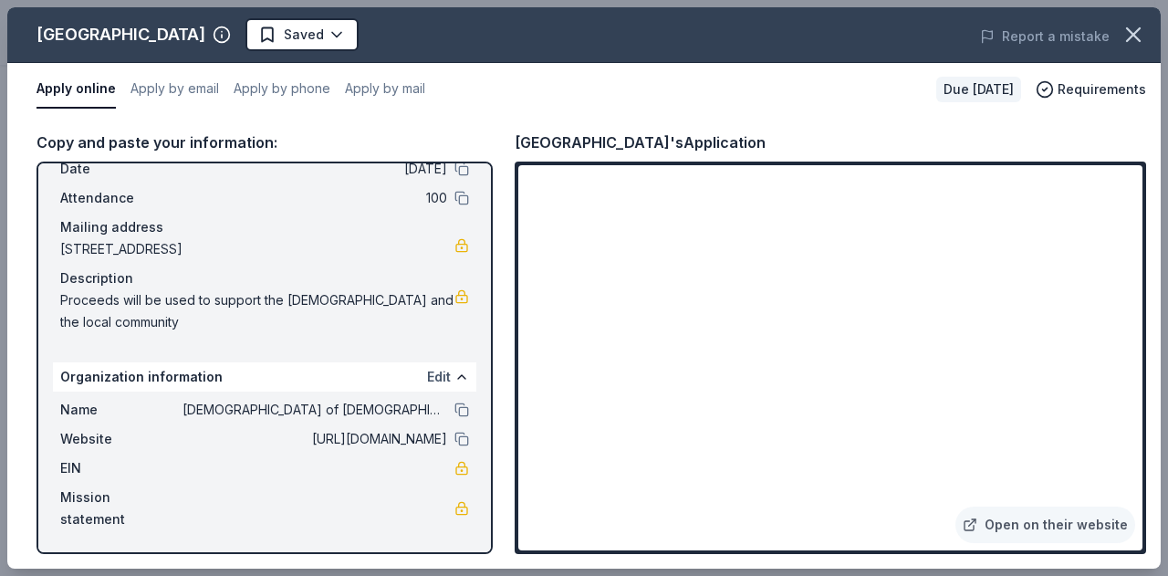
click at [429, 377] on button "Edit" at bounding box center [439, 377] width 24 height 22
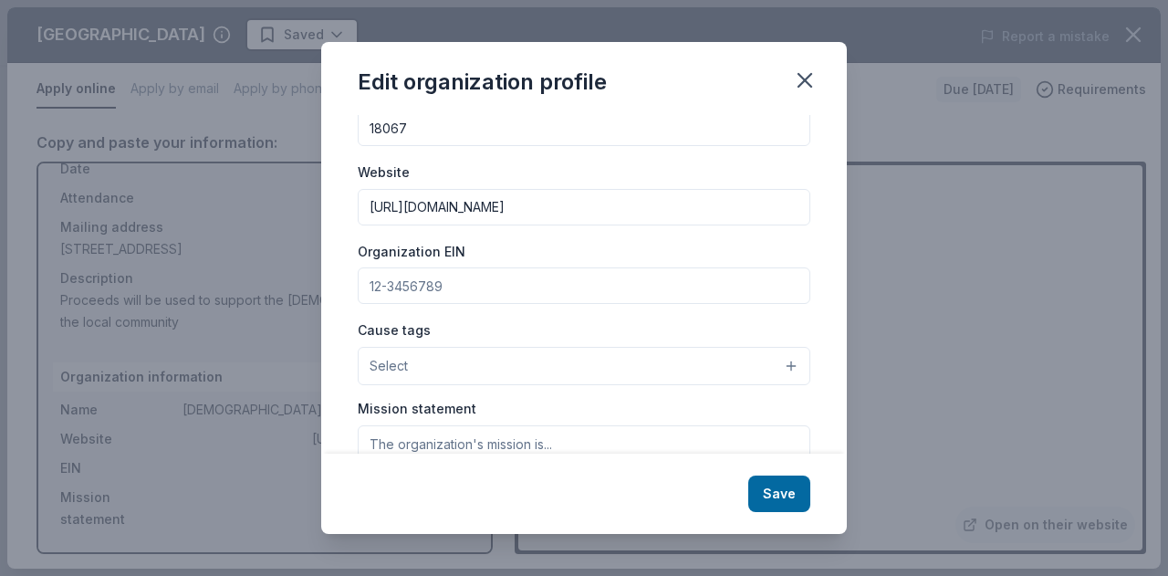
scroll to position [183, 0]
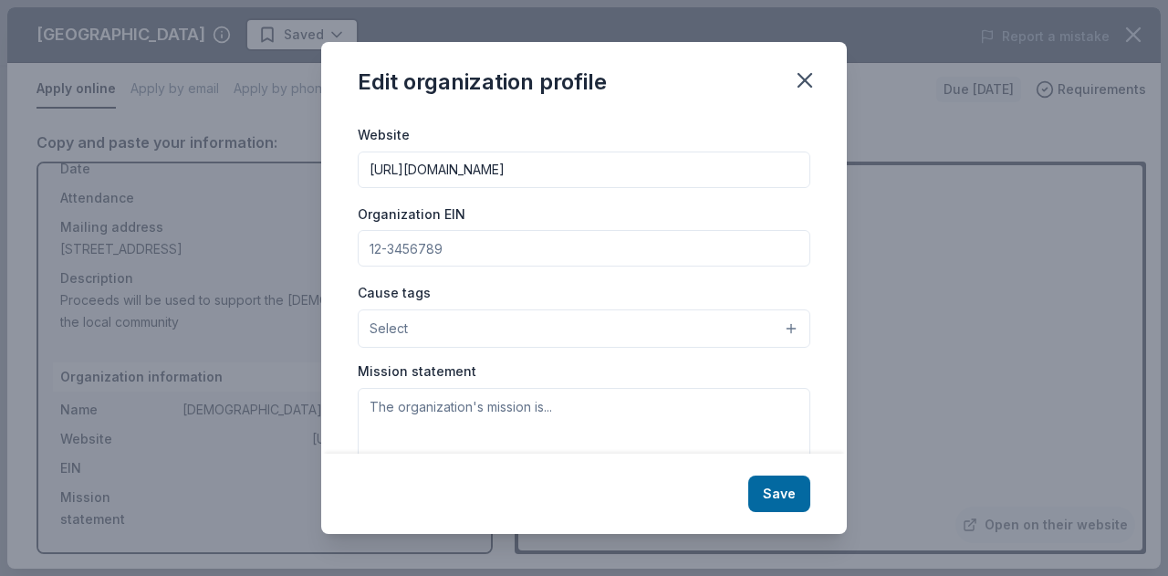
click at [456, 246] on input "Organization EIN" at bounding box center [584, 248] width 453 height 37
type input "23-6020696"
click at [769, 497] on button "Save" at bounding box center [779, 494] width 62 height 37
click at [658, 336] on button "Select" at bounding box center [584, 328] width 453 height 38
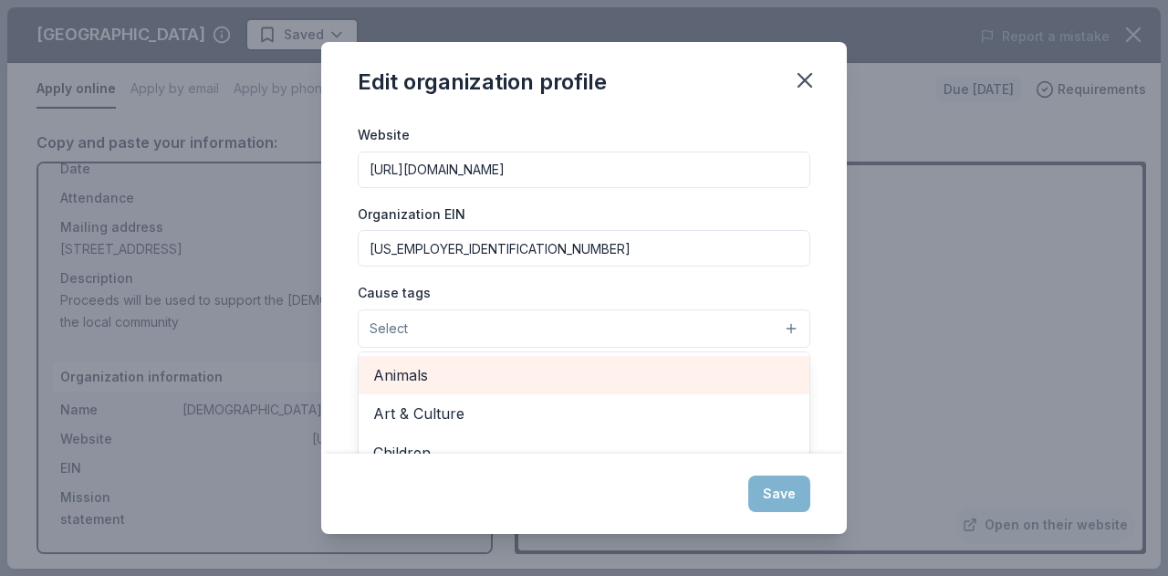
scroll to position [91, 0]
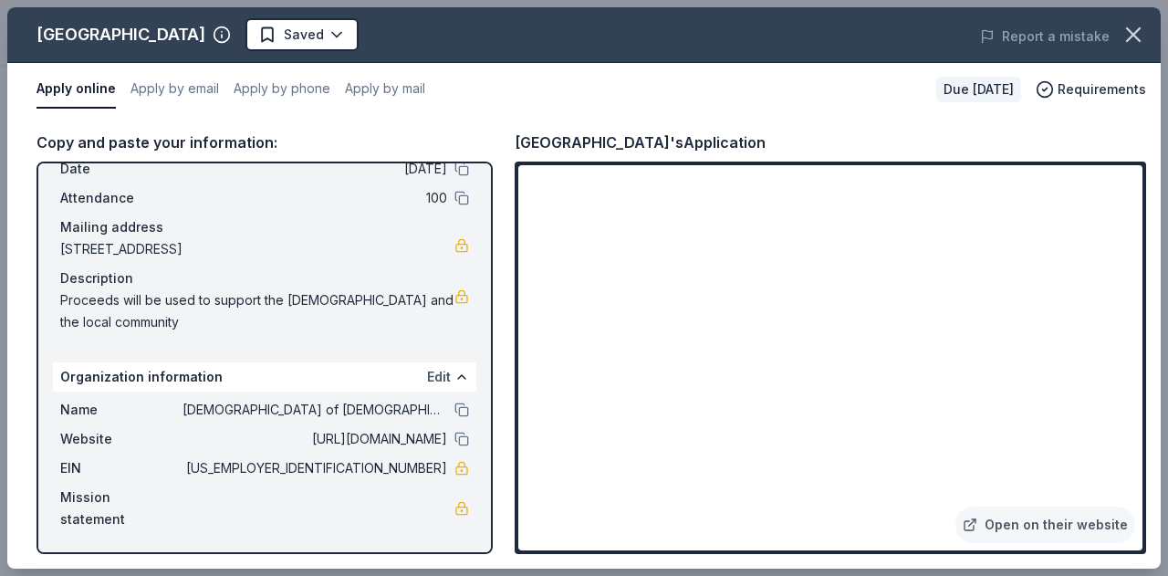
click at [427, 370] on button "Edit" at bounding box center [439, 377] width 24 height 22
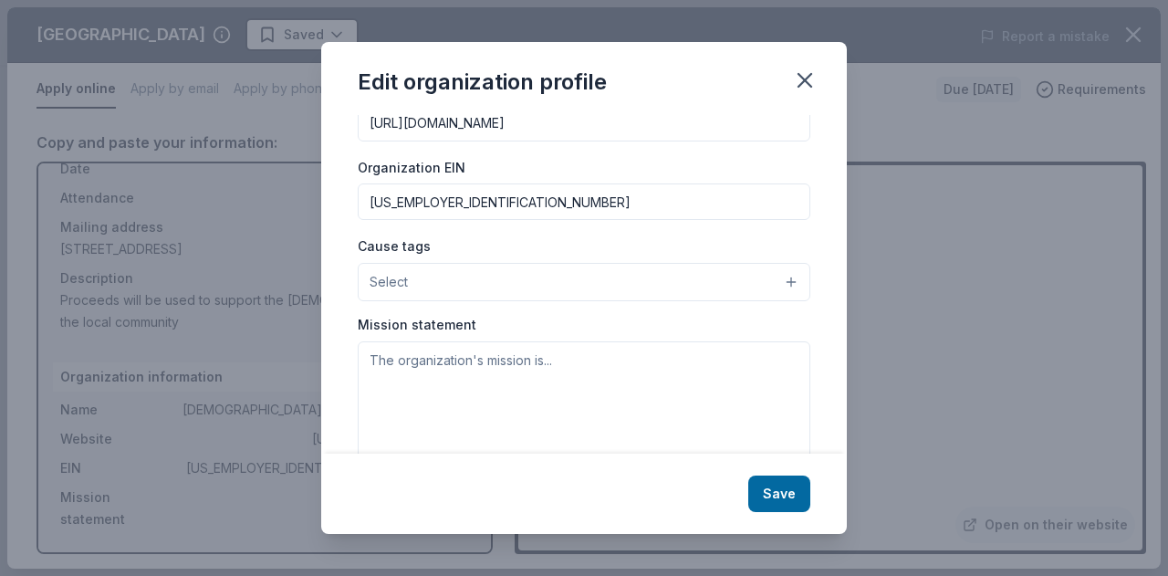
scroll to position [268, 0]
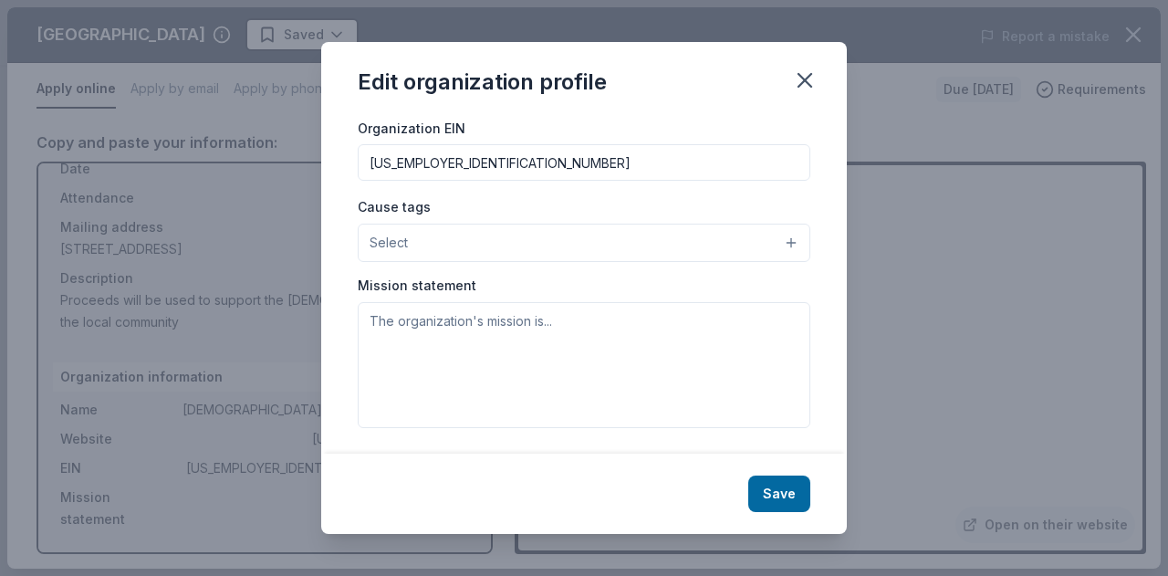
click at [577, 240] on button "Select" at bounding box center [584, 243] width 453 height 38
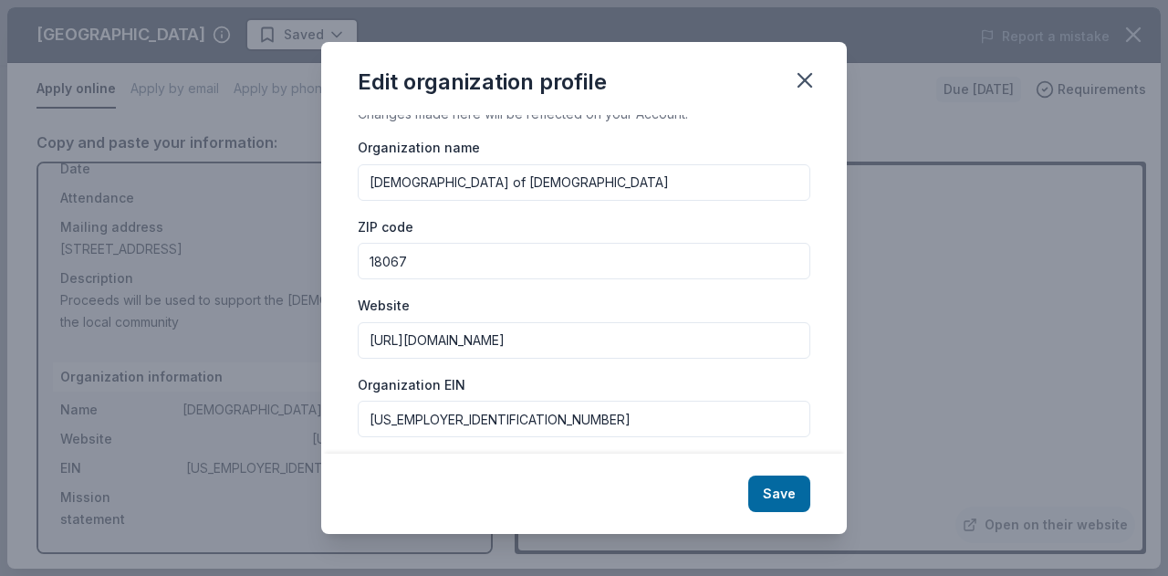
scroll to position [0, 0]
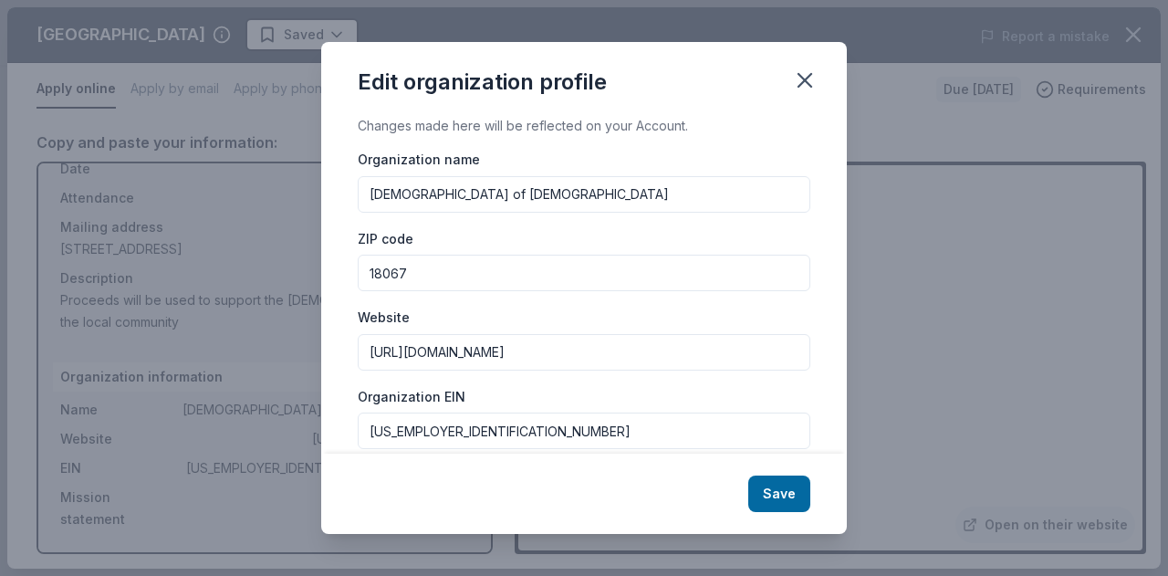
click at [794, 501] on div "Edit organization profile Changes made here will be reflected on your Account. …" at bounding box center [584, 288] width 526 height 492
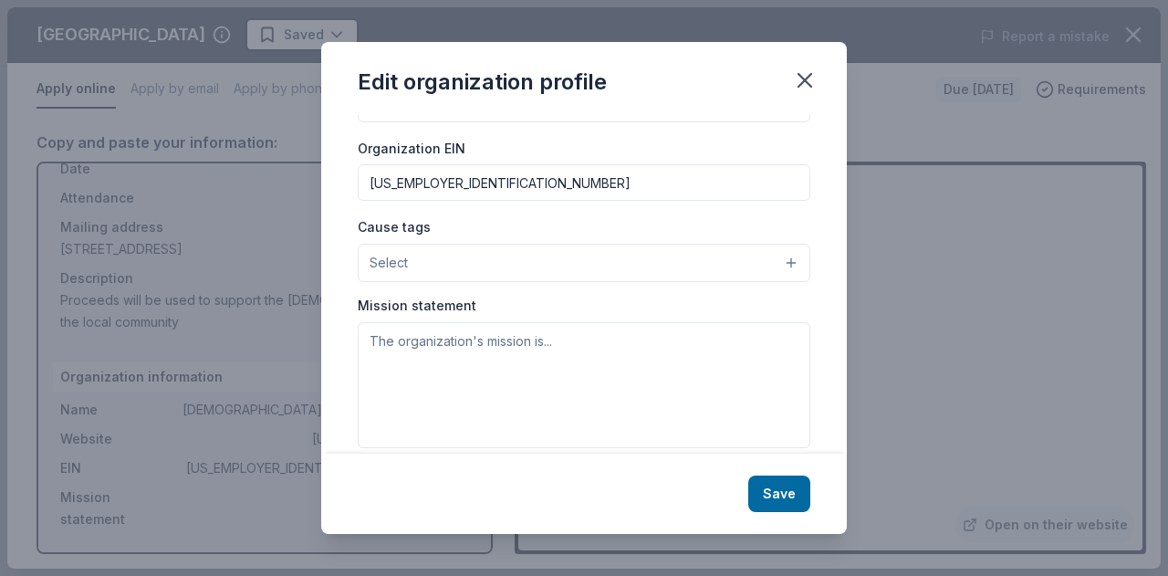
scroll to position [268, 0]
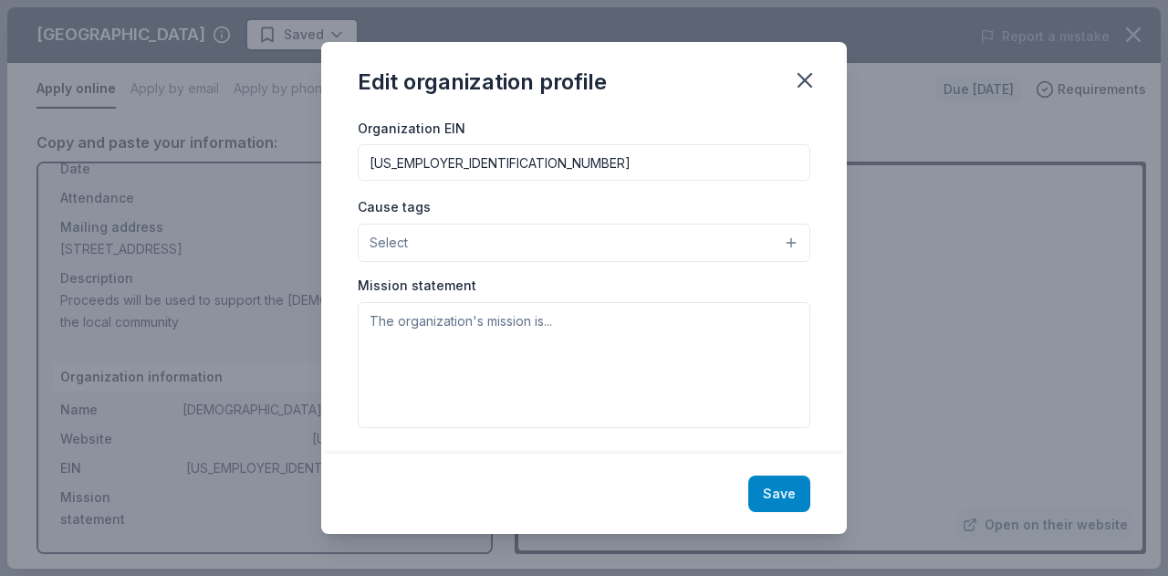
click at [800, 493] on button "Save" at bounding box center [779, 494] width 62 height 37
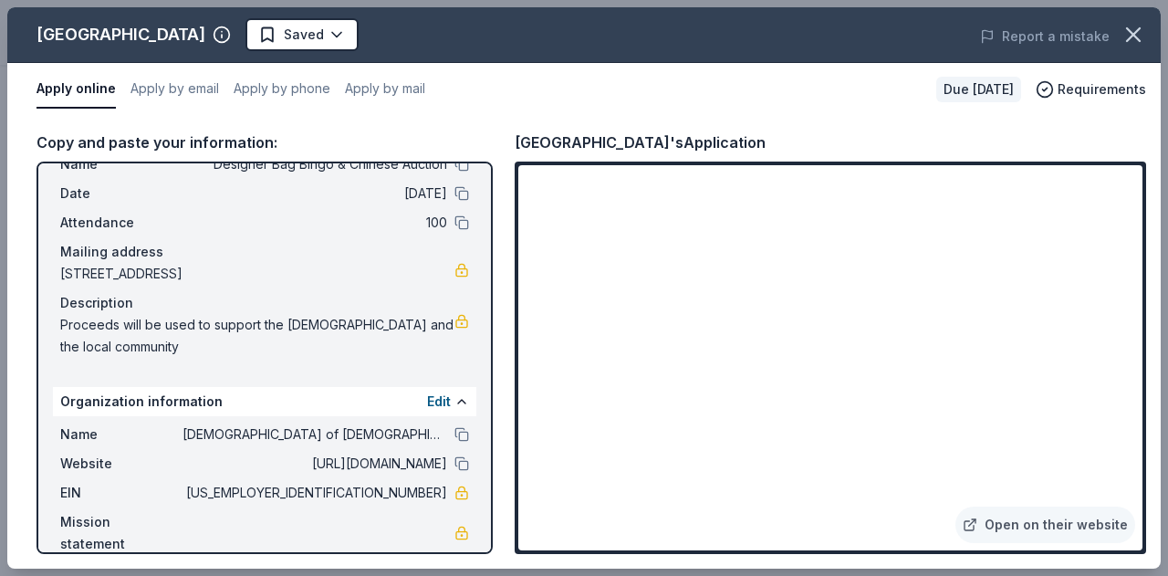
scroll to position [86, 0]
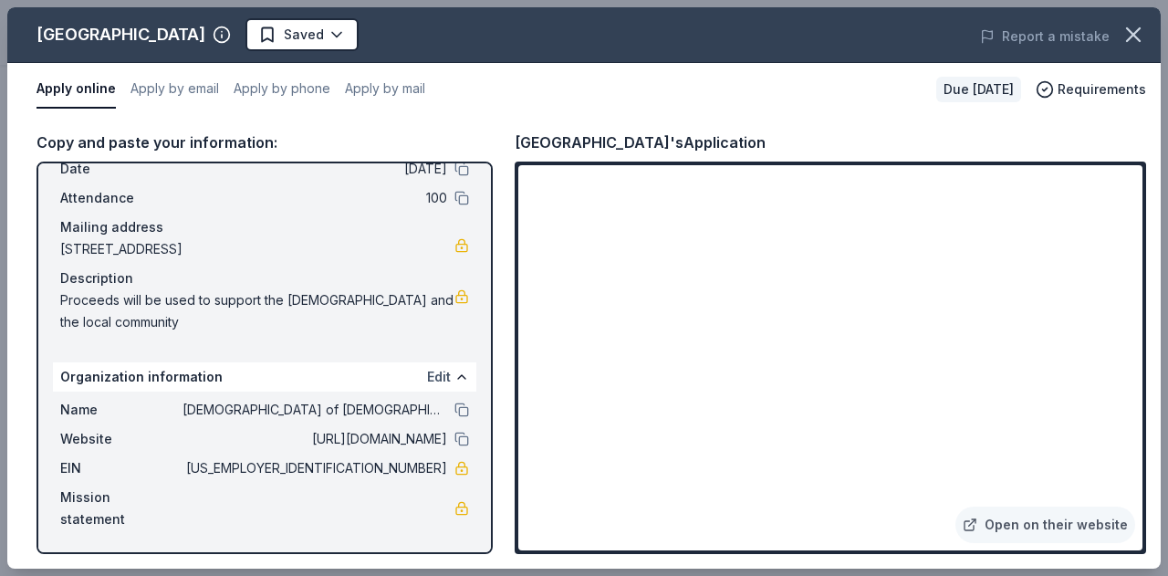
click at [430, 377] on button "Edit" at bounding box center [439, 377] width 24 height 22
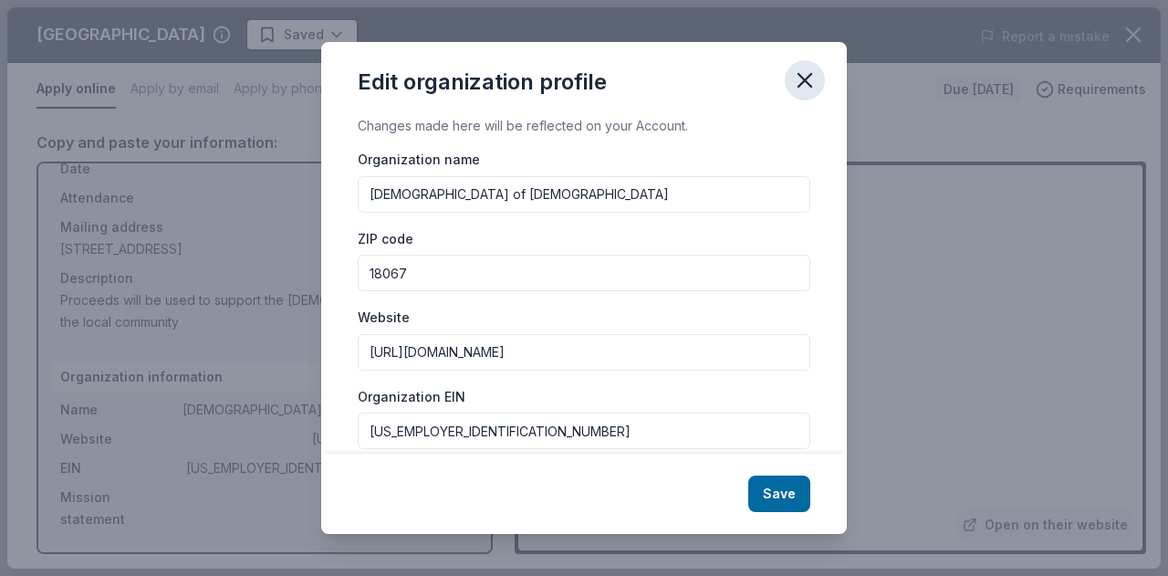
click at [821, 77] on button "button" at bounding box center [805, 80] width 40 height 40
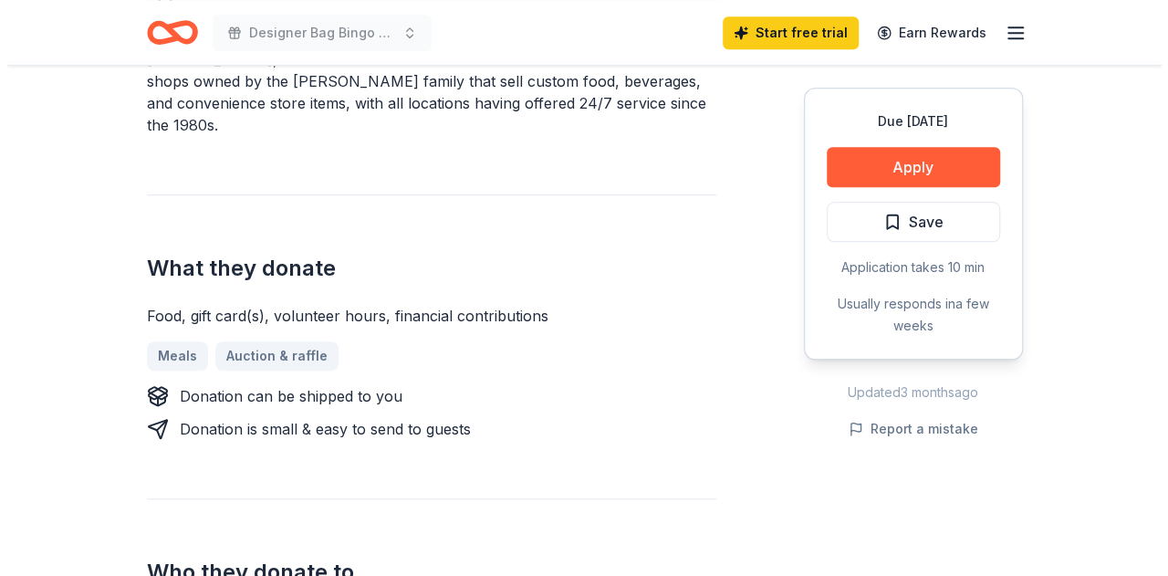
scroll to position [639, 0]
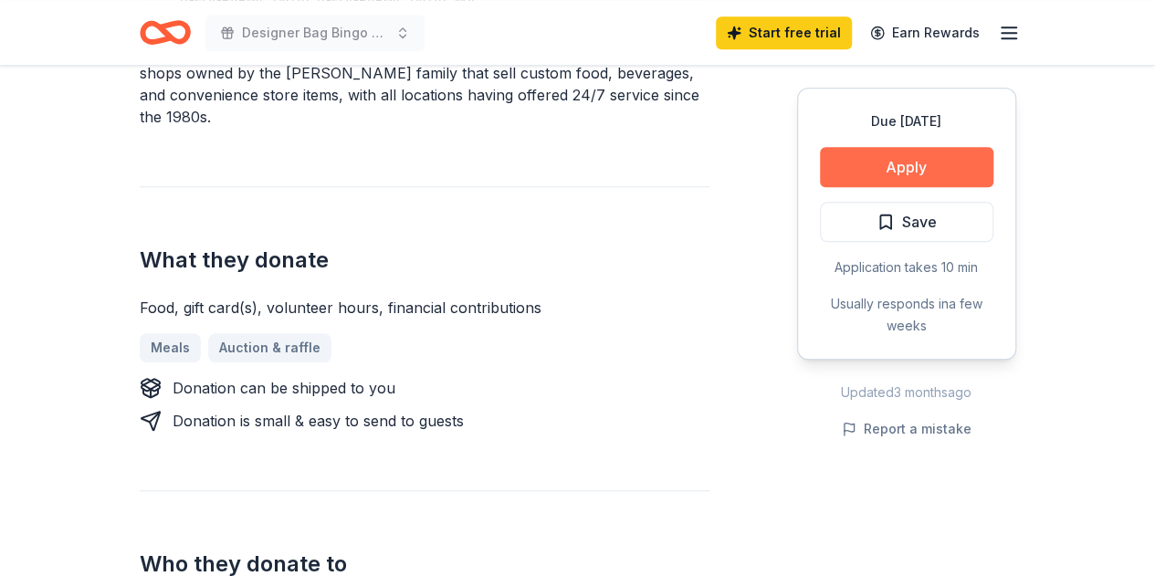
click at [917, 161] on button "Apply" at bounding box center [906, 167] width 173 height 40
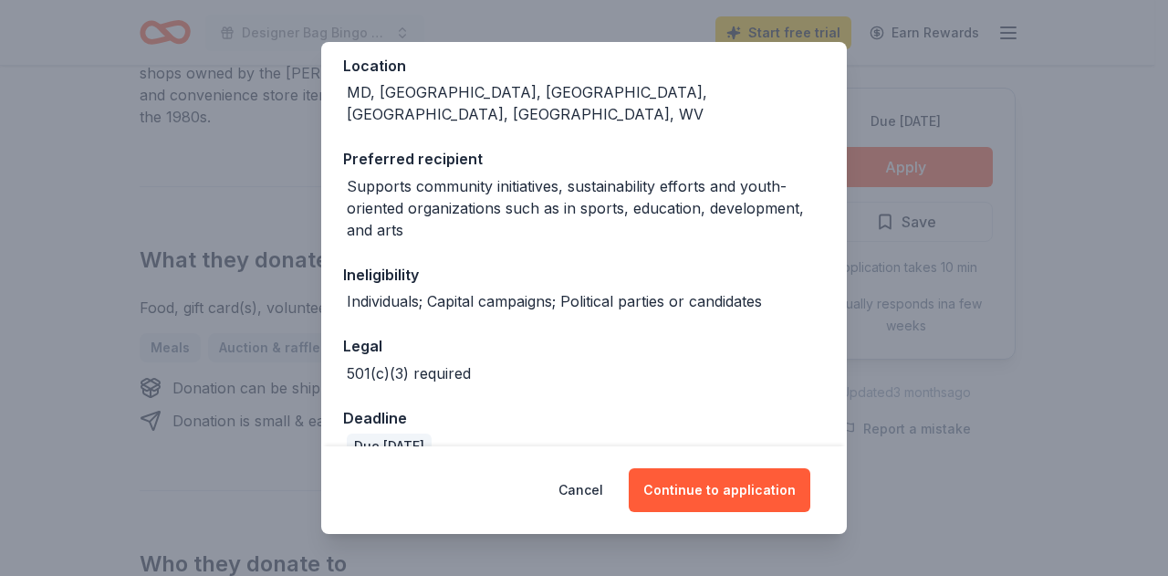
scroll to position [220, 0]
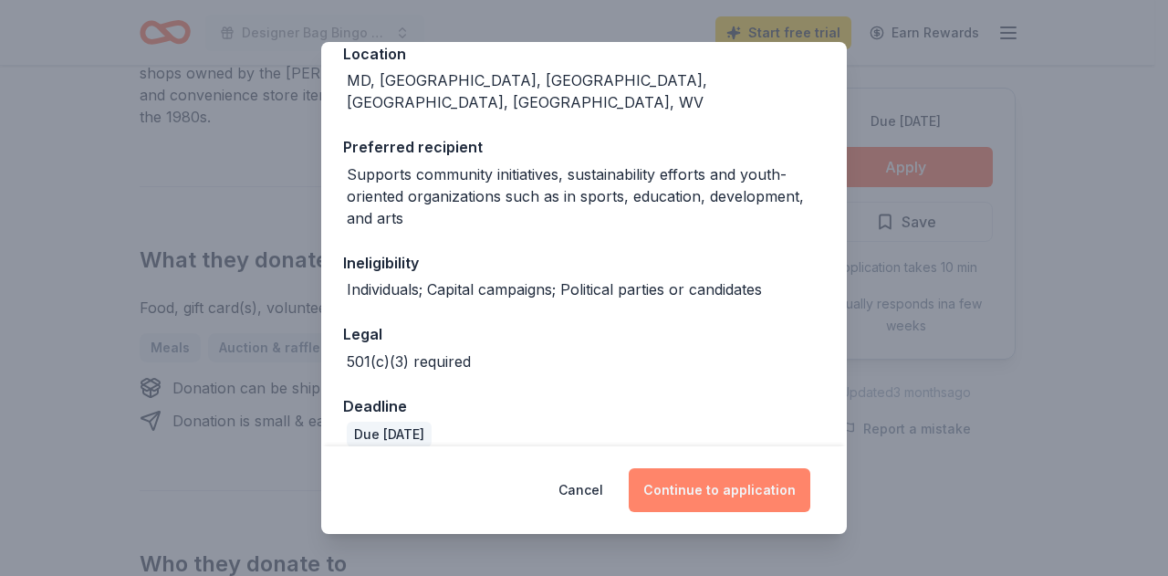
click at [706, 481] on button "Continue to application" at bounding box center [720, 490] width 182 height 44
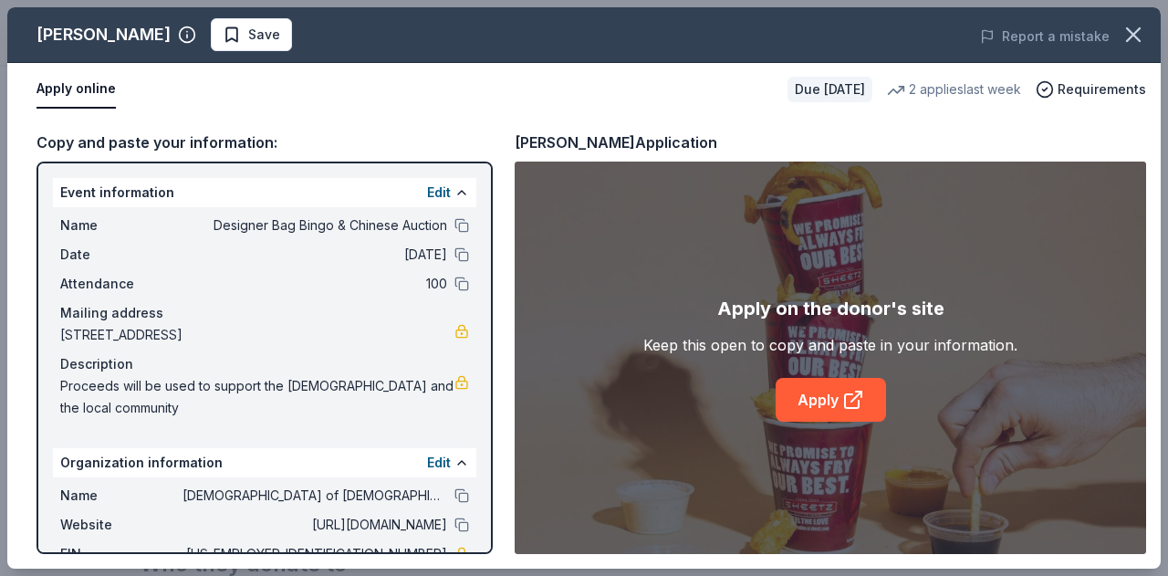
scroll to position [86, 0]
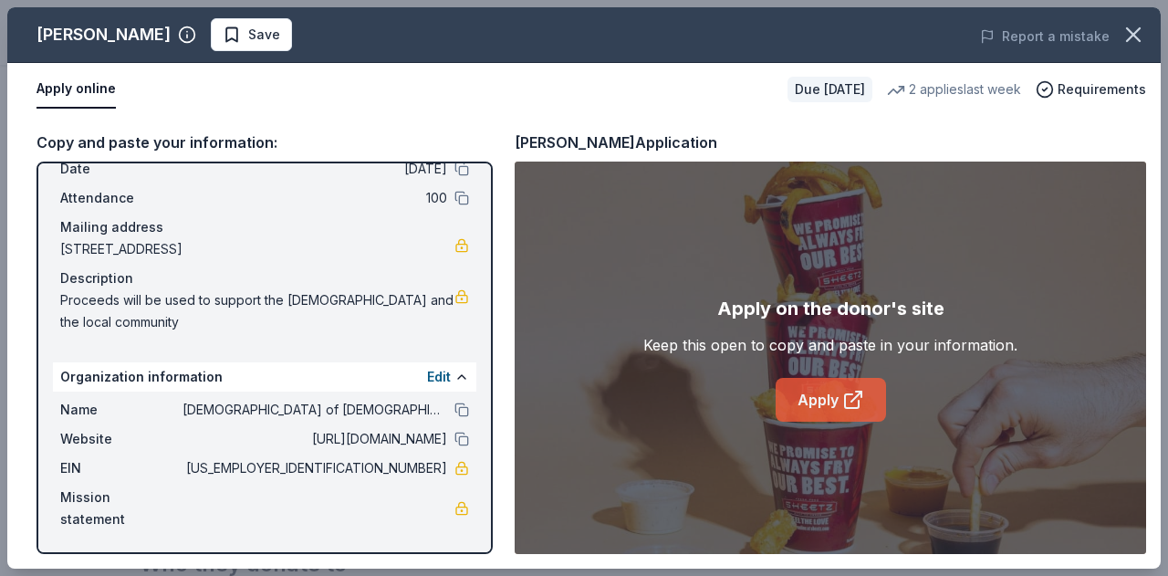
click at [831, 393] on link "Apply" at bounding box center [831, 400] width 110 height 44
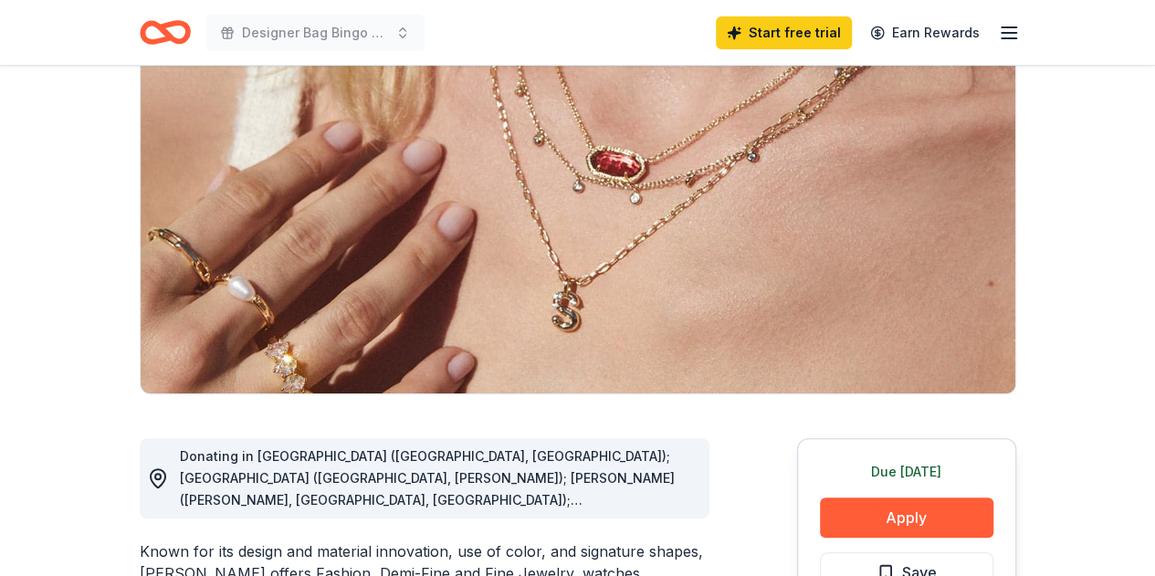
scroll to position [365, 0]
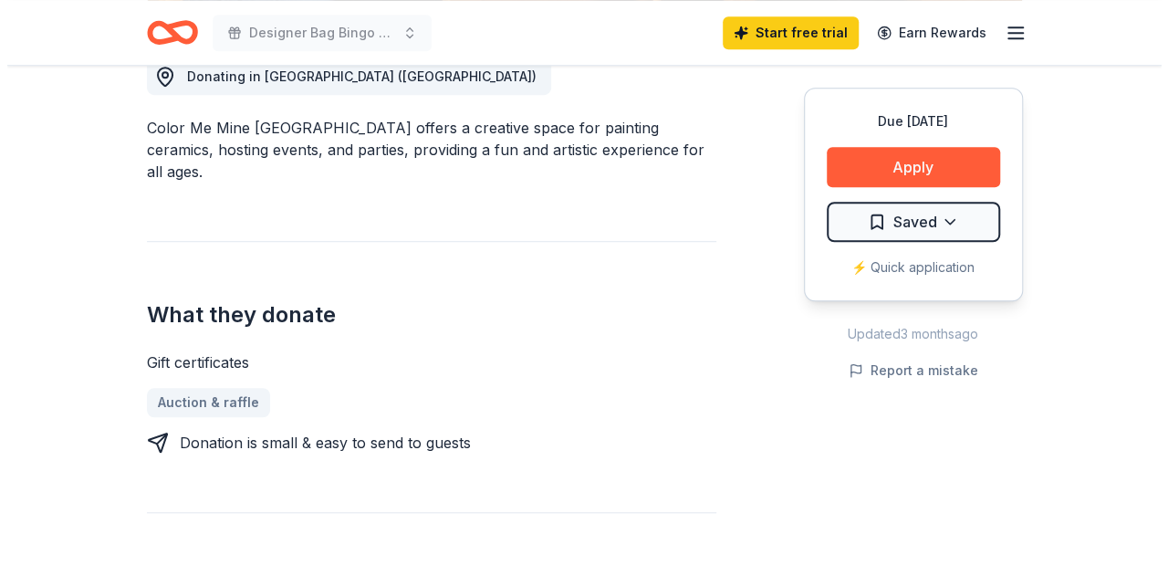
scroll to position [548, 0]
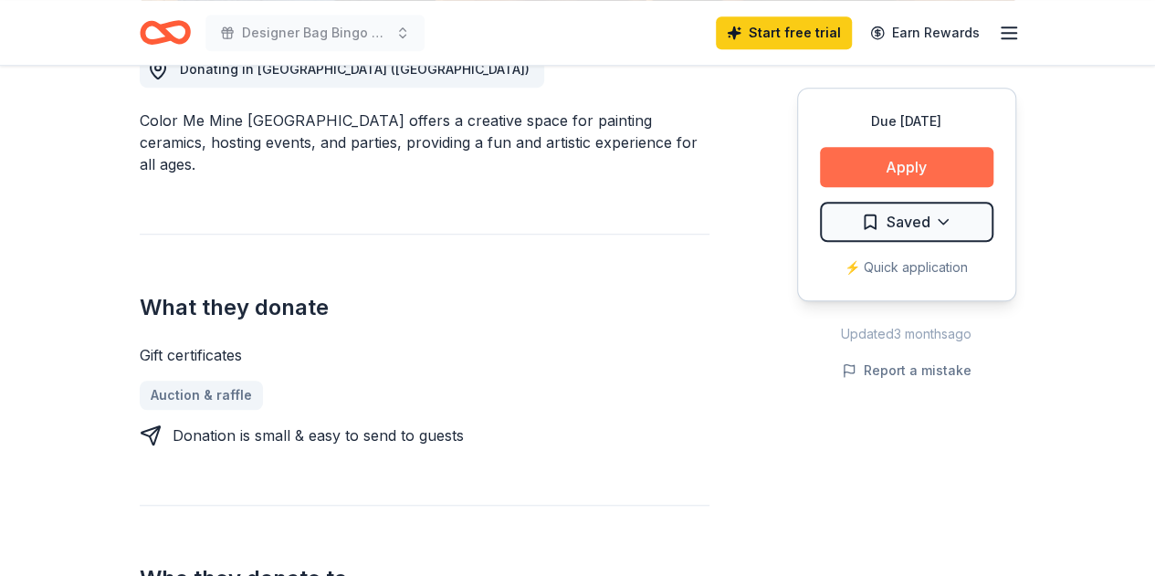
click at [946, 160] on button "Apply" at bounding box center [906, 167] width 173 height 40
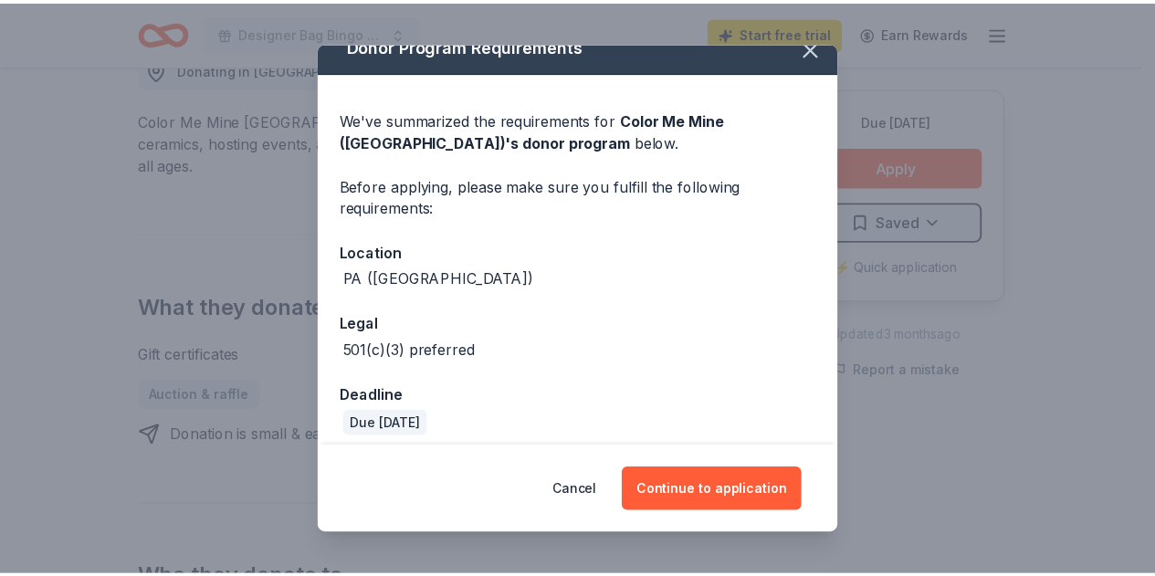
scroll to position [33, 0]
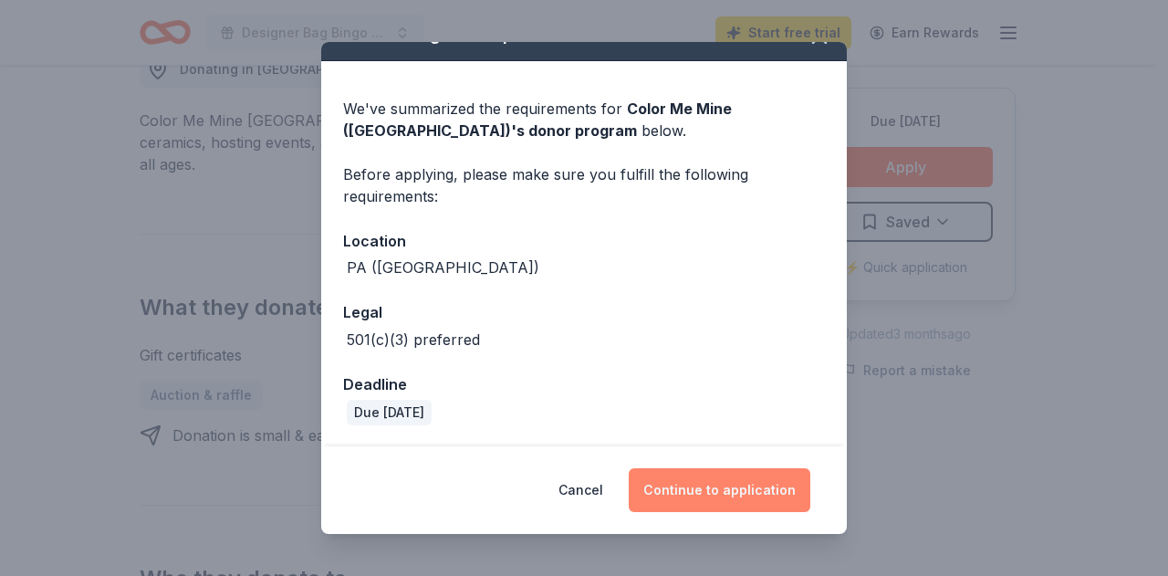
click at [697, 488] on button "Continue to application" at bounding box center [720, 490] width 182 height 44
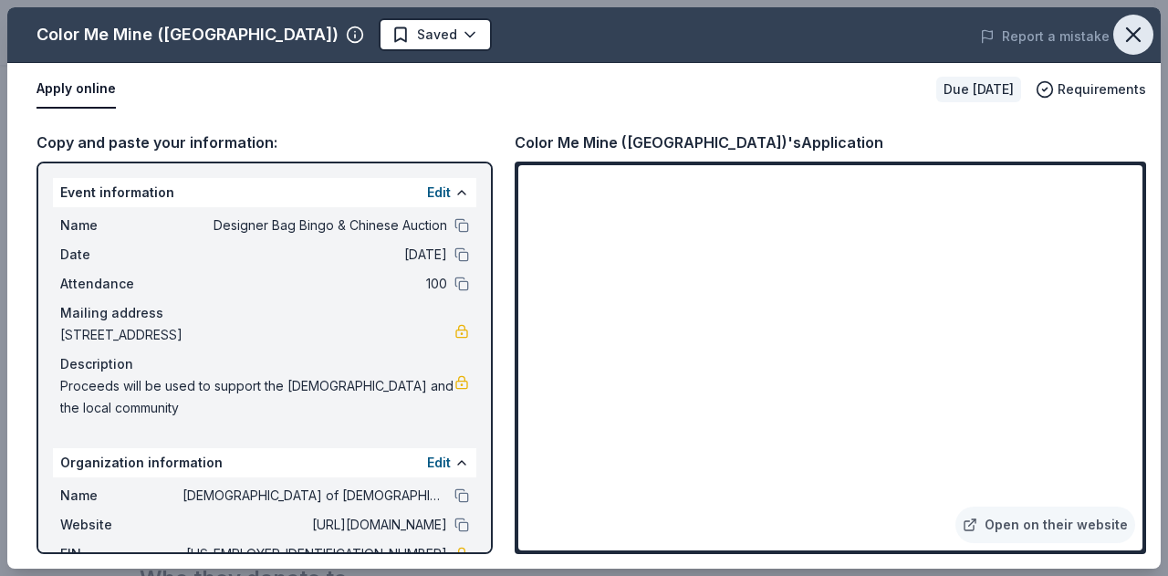
click at [1128, 33] on icon "button" at bounding box center [1134, 35] width 26 height 26
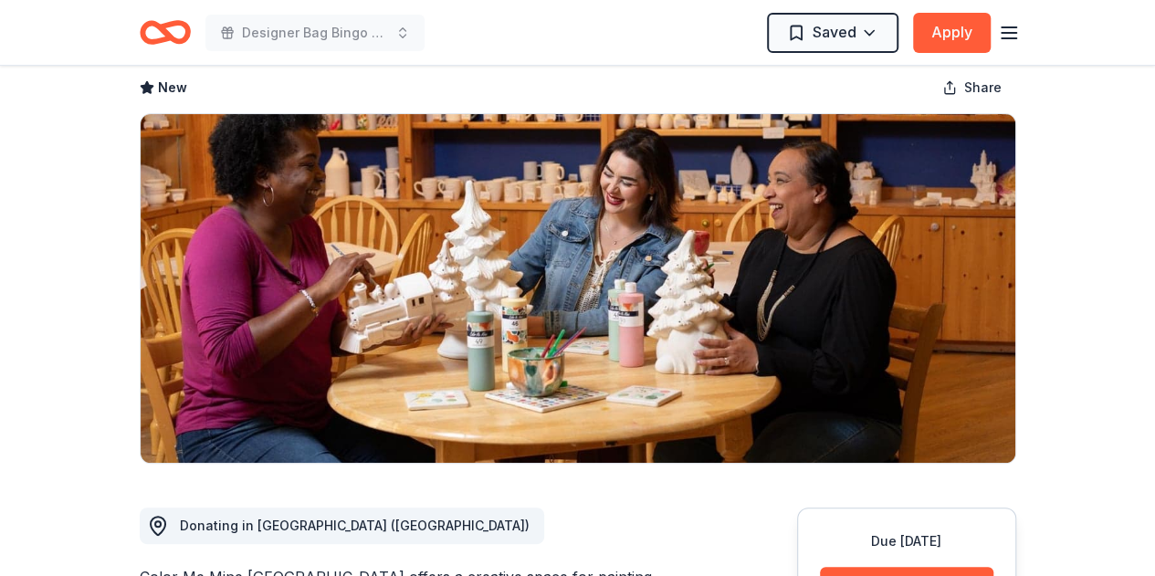
scroll to position [0, 0]
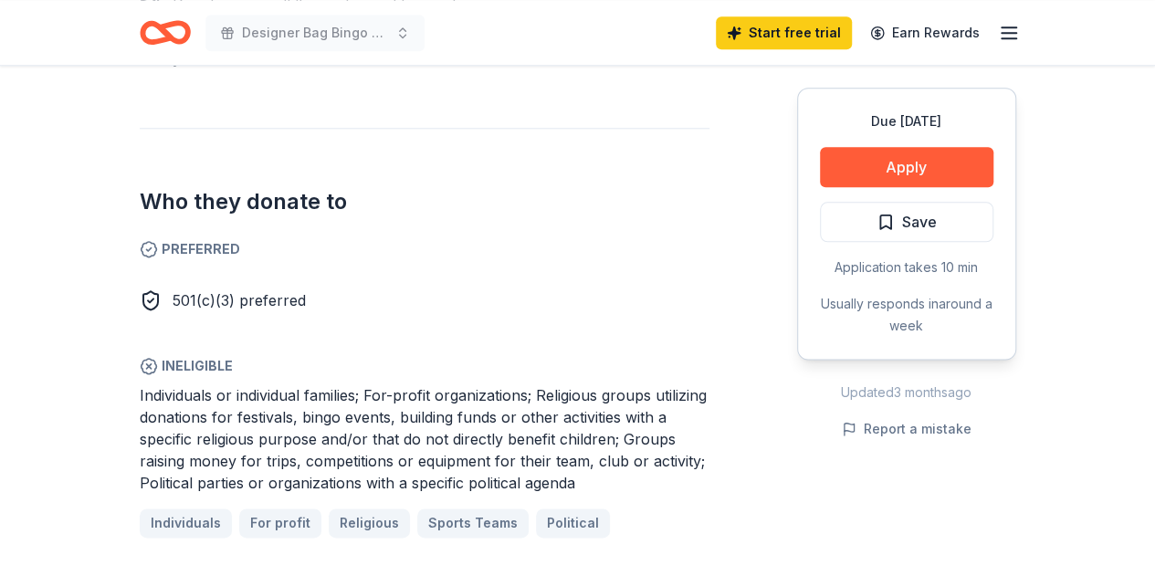
scroll to position [1004, 0]
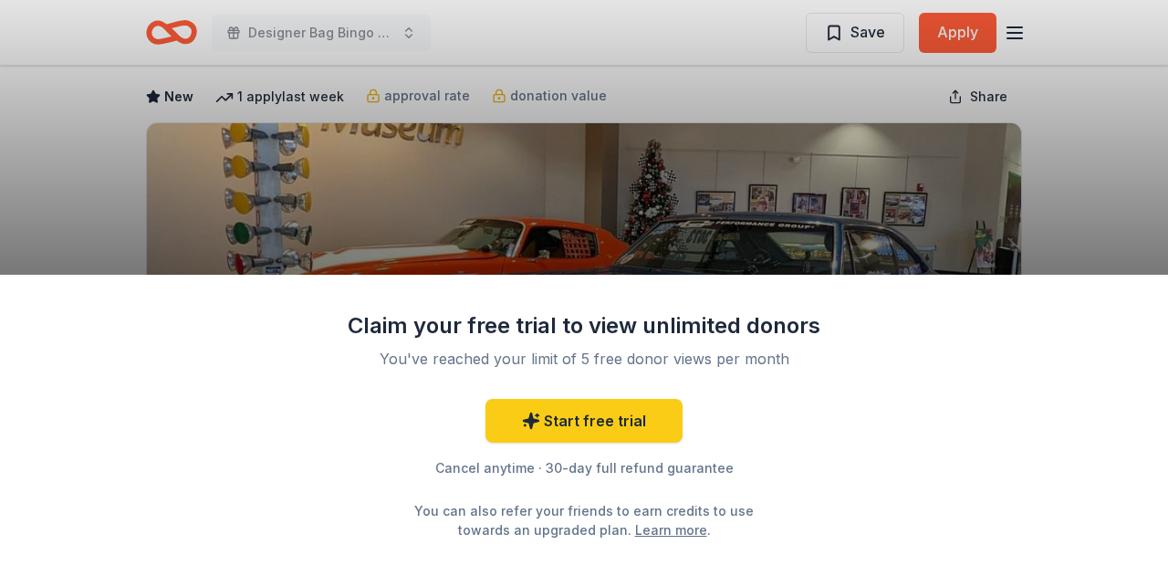
scroll to position [91, 0]
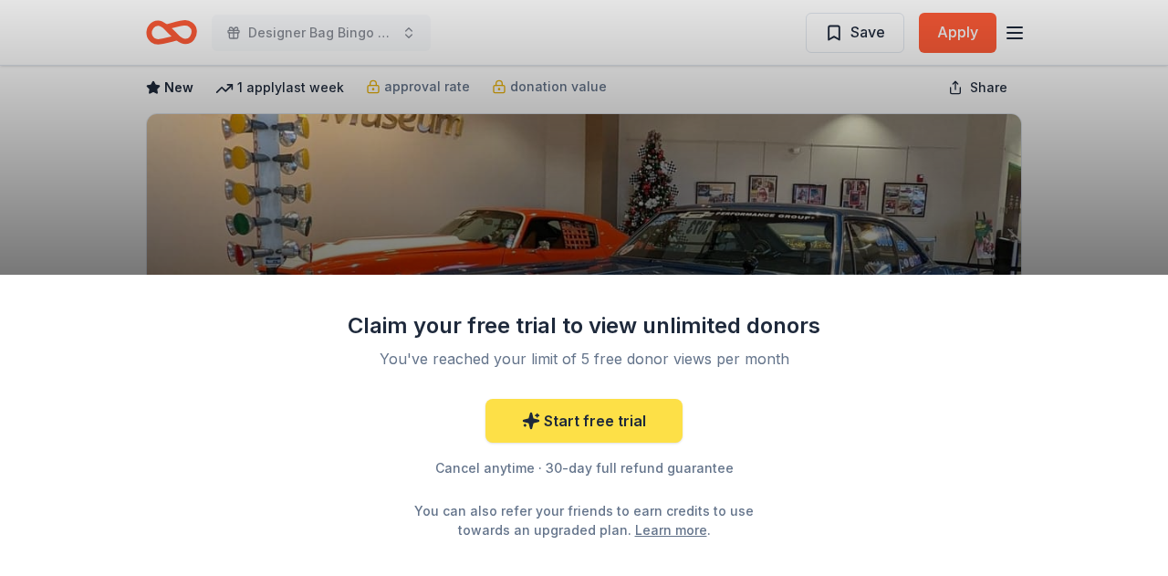
drag, startPoint x: 737, startPoint y: 295, endPoint x: 603, endPoint y: 421, distance: 183.4
click at [603, 421] on link "Start free trial" at bounding box center [584, 421] width 197 height 44
